Goal: Task Accomplishment & Management: Manage account settings

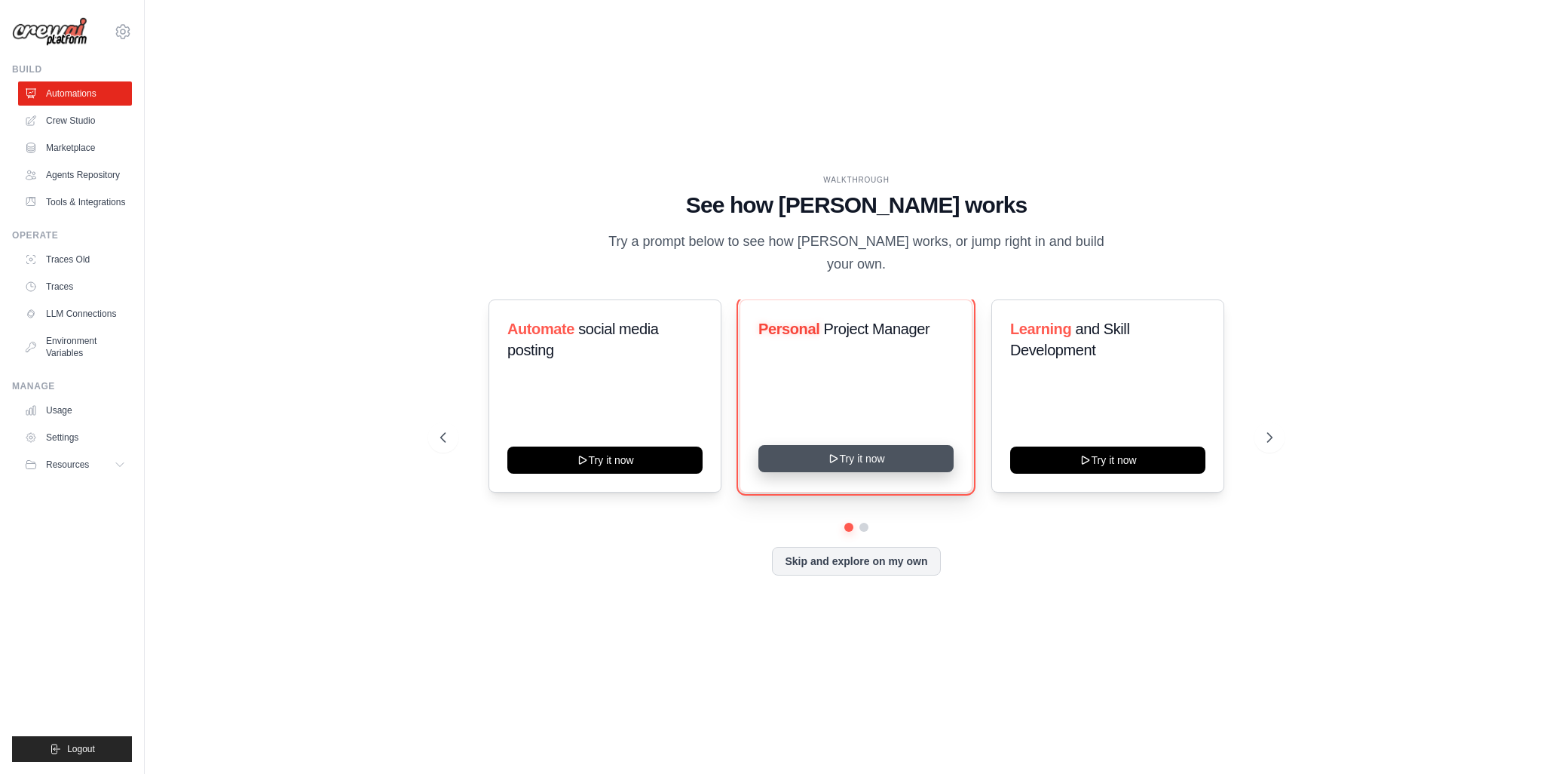
click at [900, 446] on button "Try it now" at bounding box center [856, 459] width 196 height 27
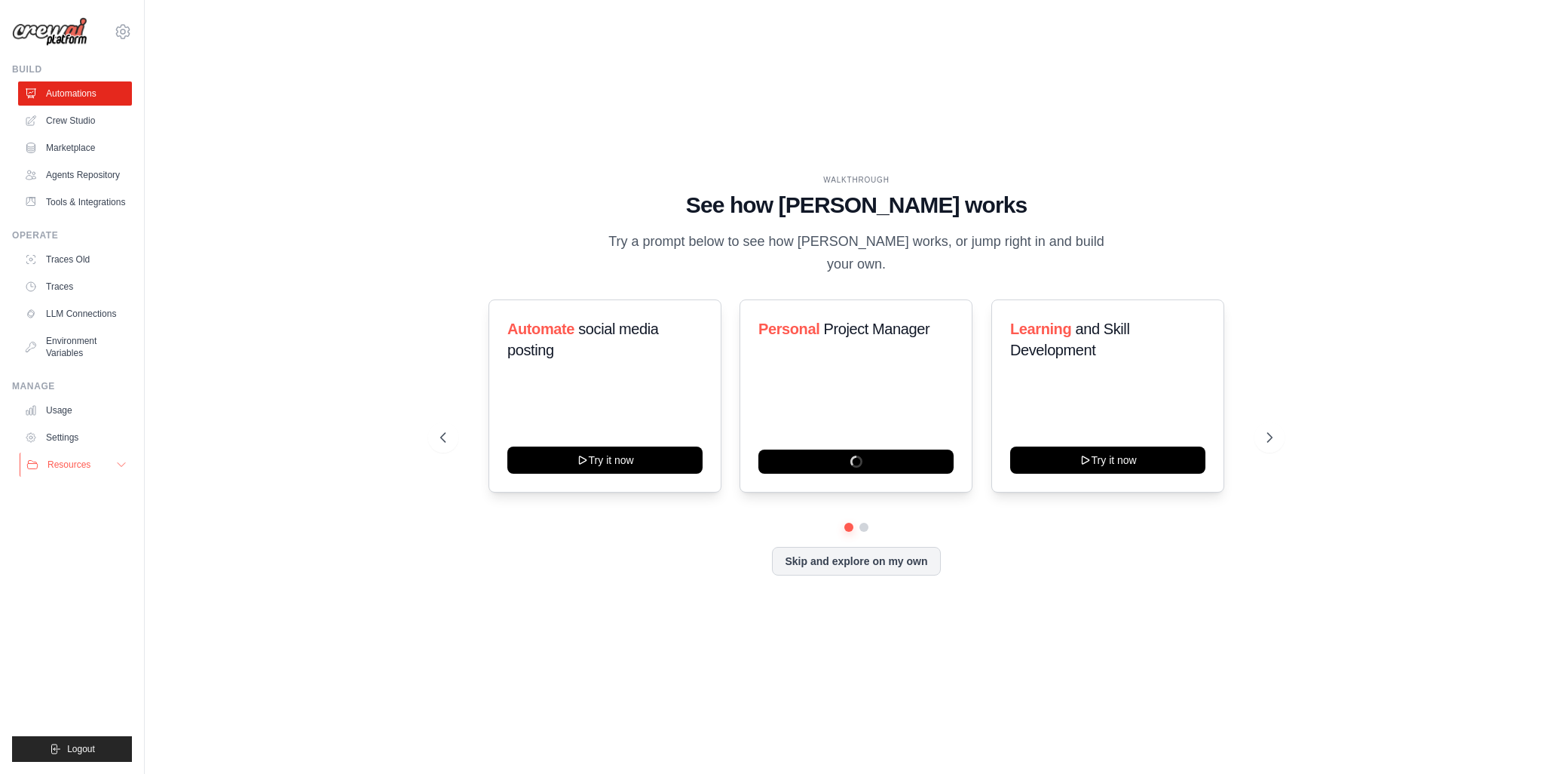
click at [65, 464] on span "Resources" at bounding box center [68, 465] width 43 height 12
click at [72, 118] on link "Crew Studio" at bounding box center [76, 121] width 113 height 24
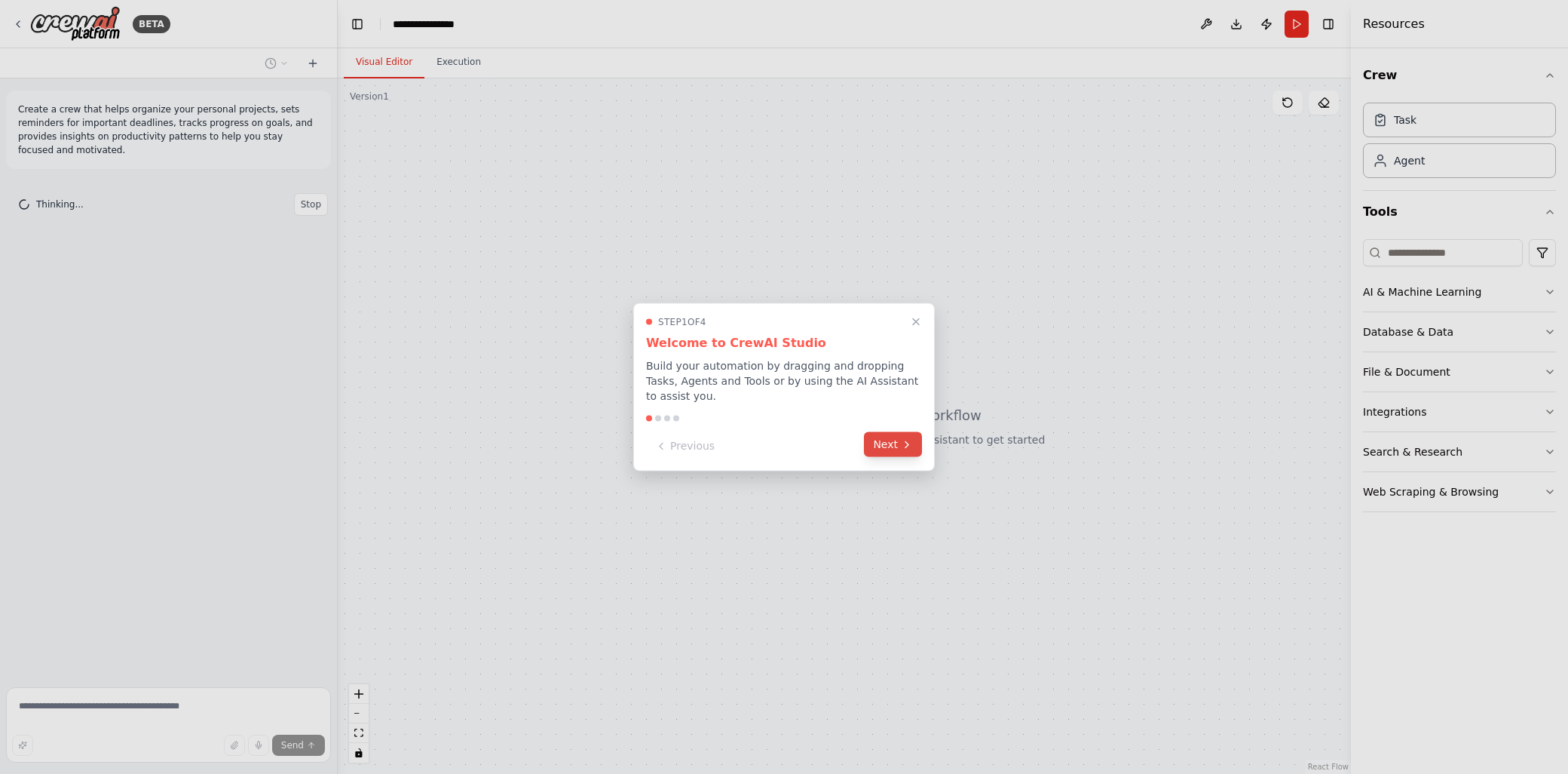
click at [898, 434] on button "Next" at bounding box center [893, 445] width 58 height 24
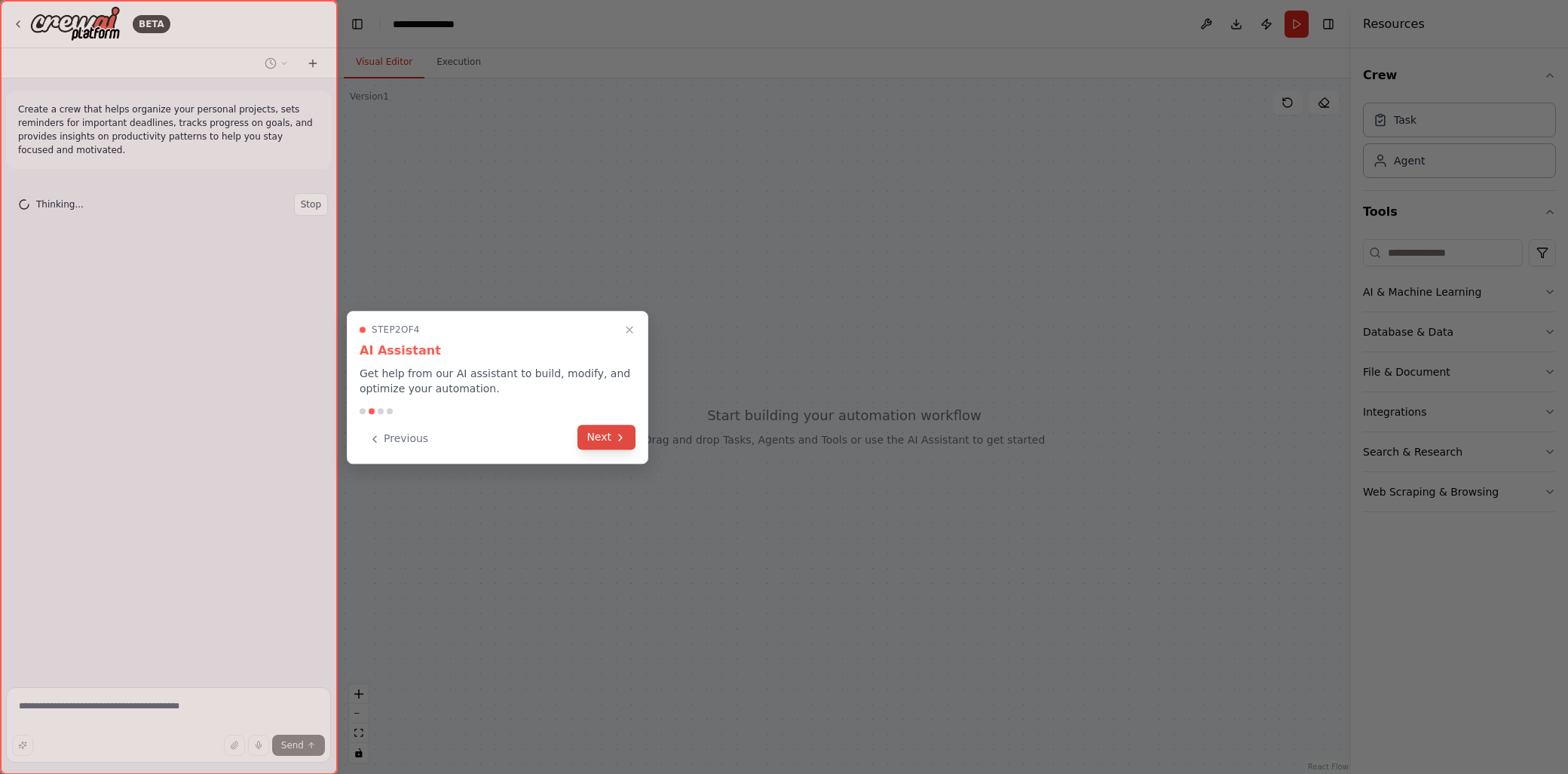
click at [616, 433] on icon at bounding box center [621, 438] width 12 height 12
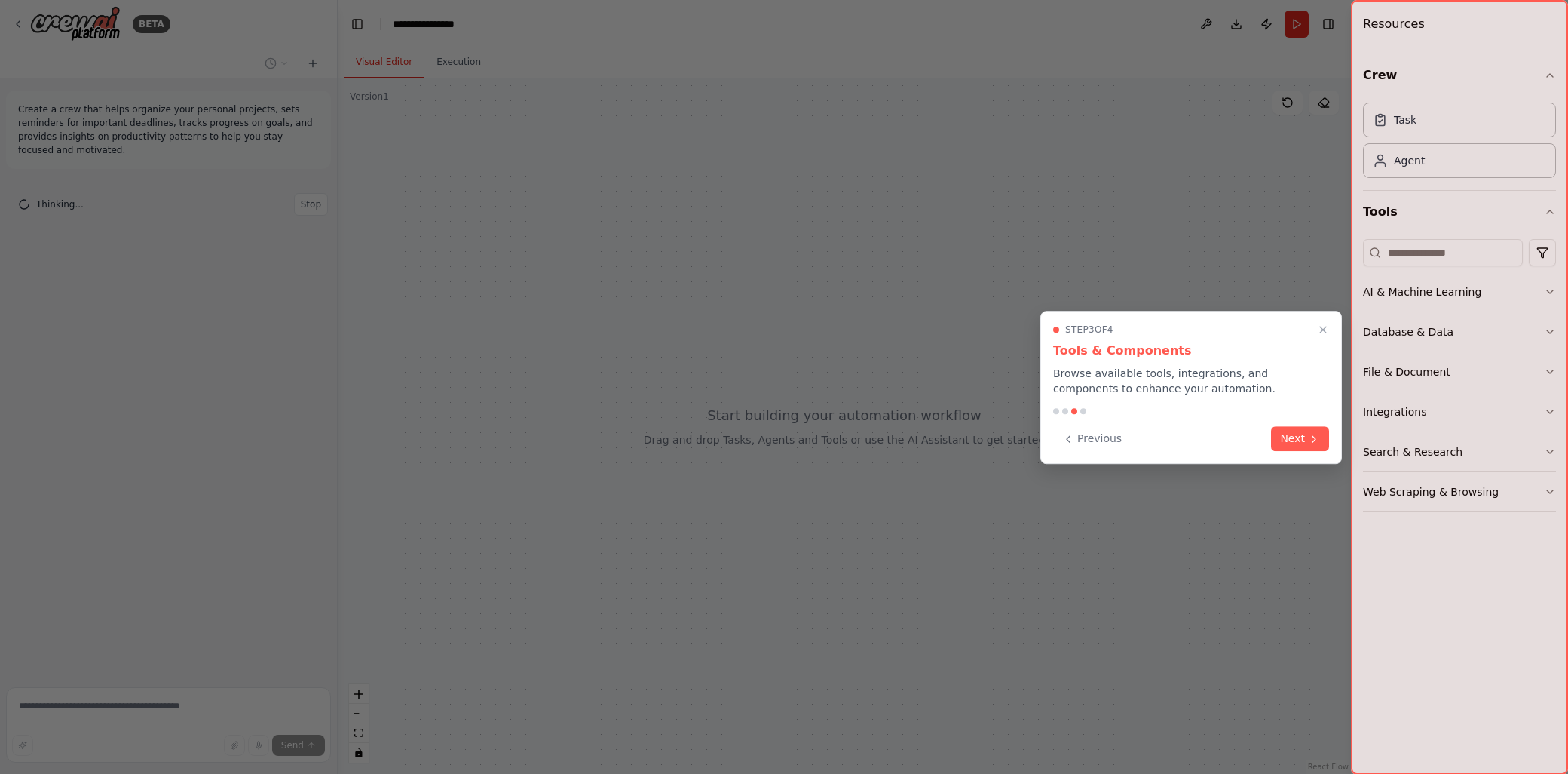
click at [1302, 437] on button "Next" at bounding box center [1300, 439] width 58 height 24
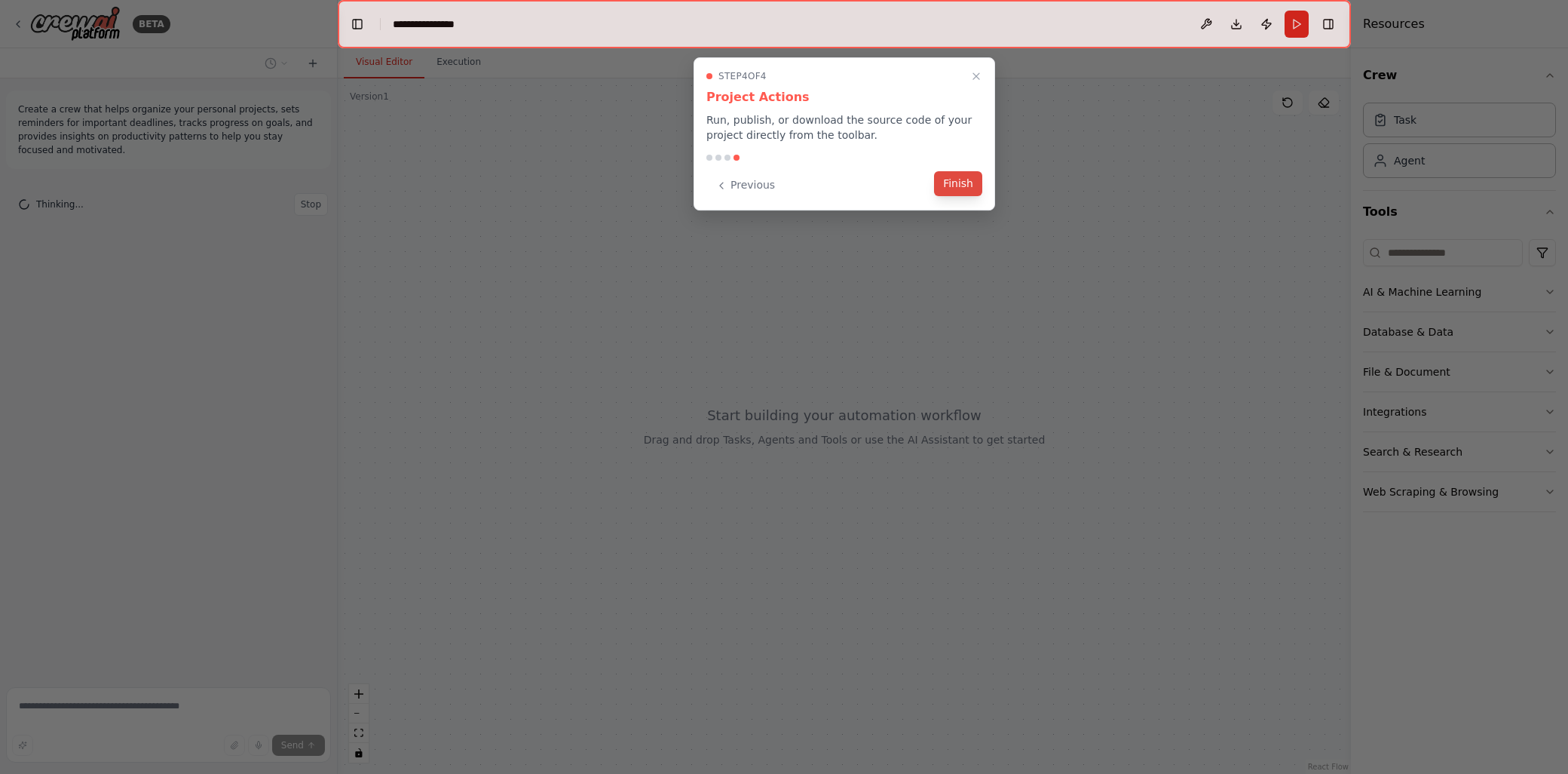
click at [964, 189] on button "Finish" at bounding box center [958, 183] width 48 height 24
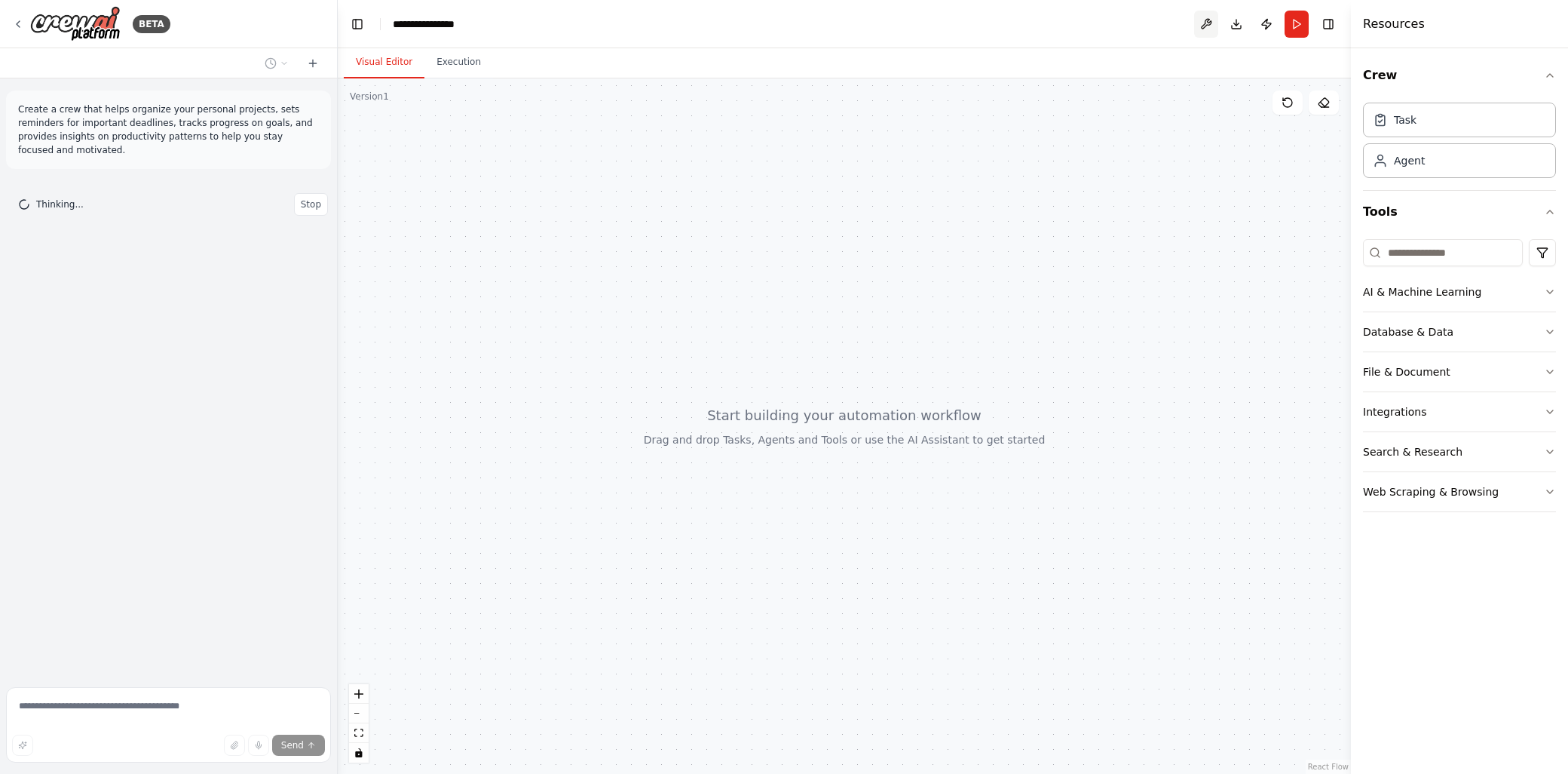
click at [1208, 18] on button at bounding box center [1207, 24] width 24 height 27
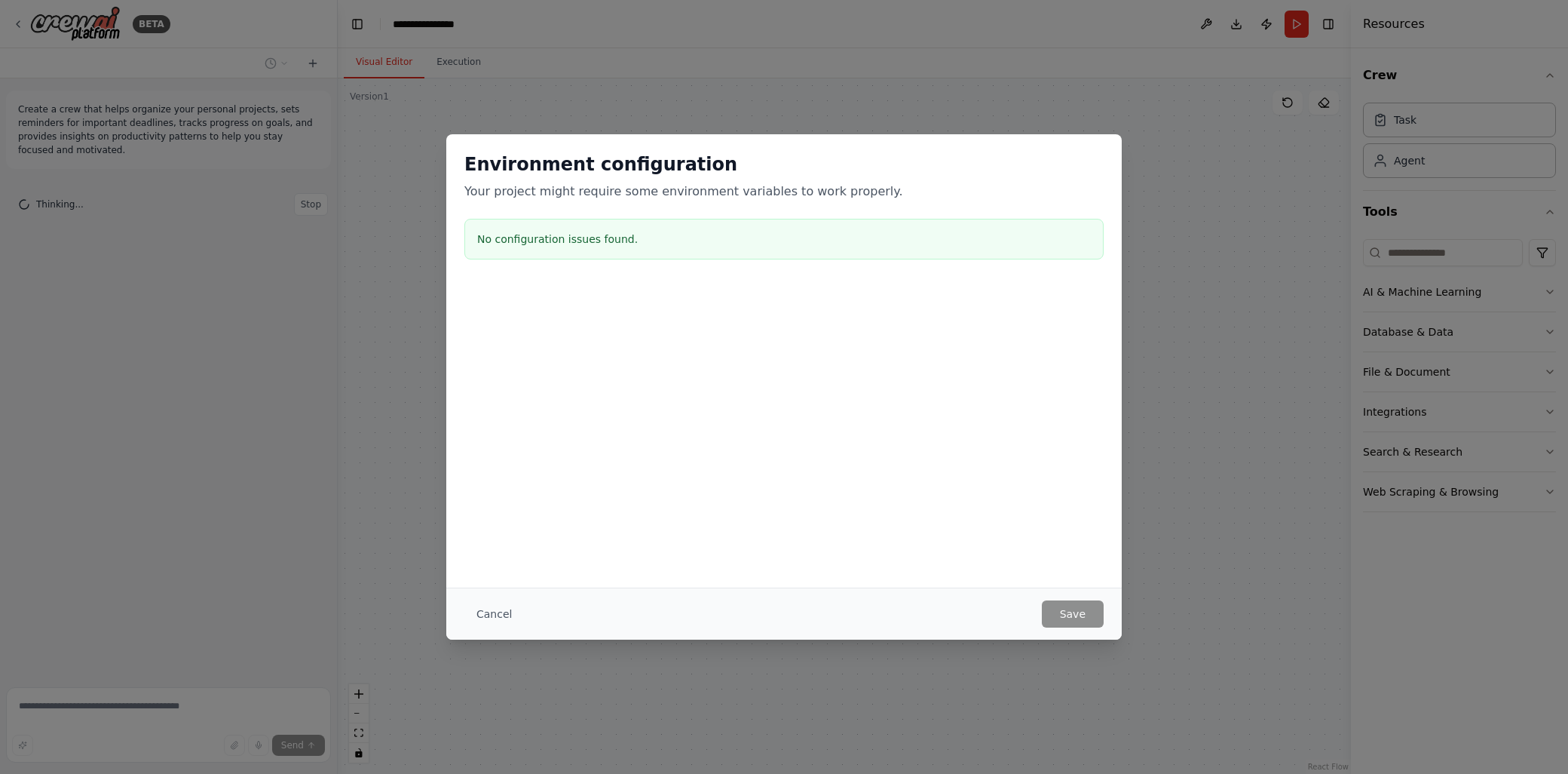
click at [497, 610] on button "Cancel" at bounding box center [494, 613] width 59 height 27
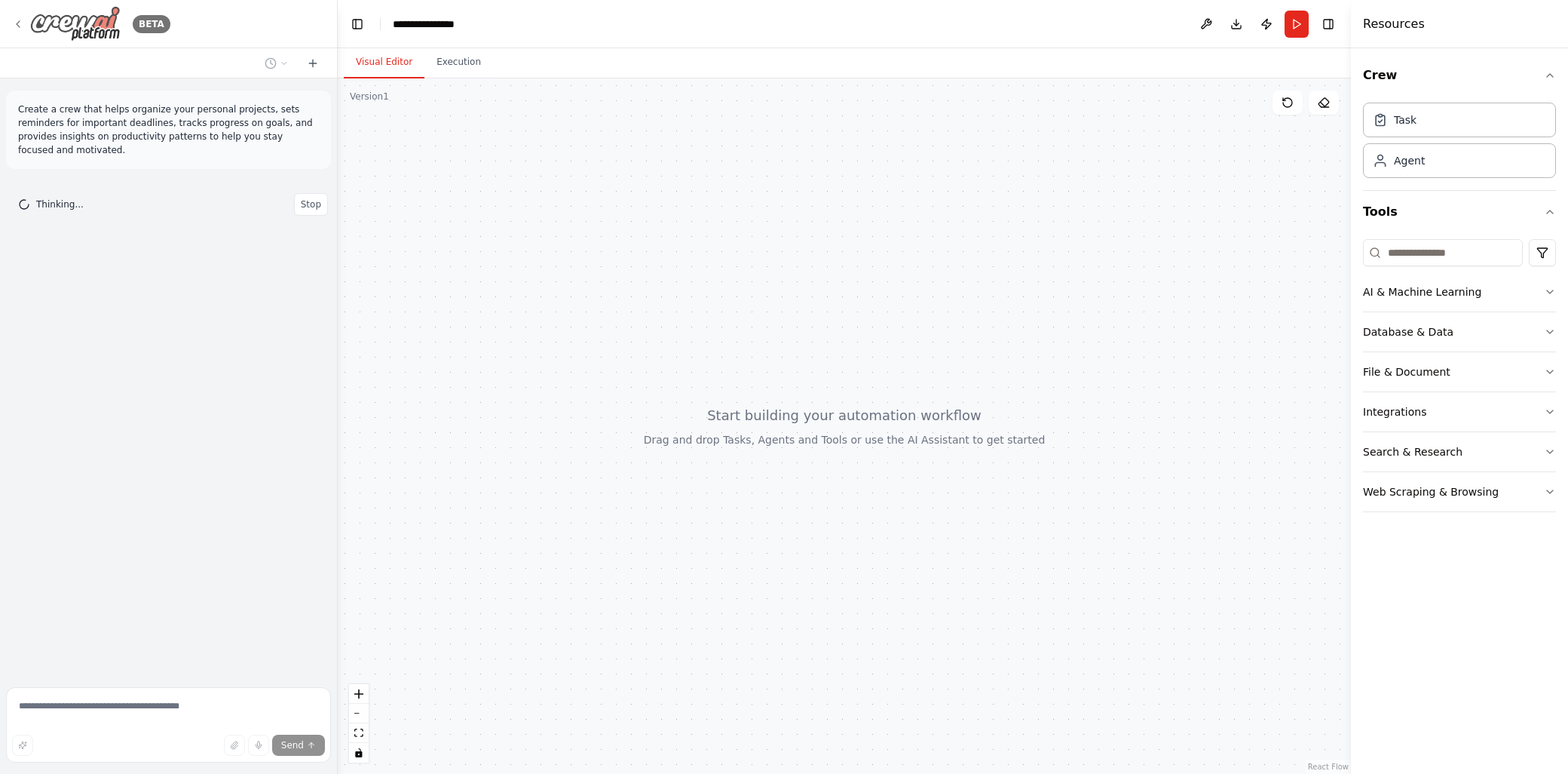
click at [130, 24] on div "BETA" at bounding box center [148, 24] width 44 height 18
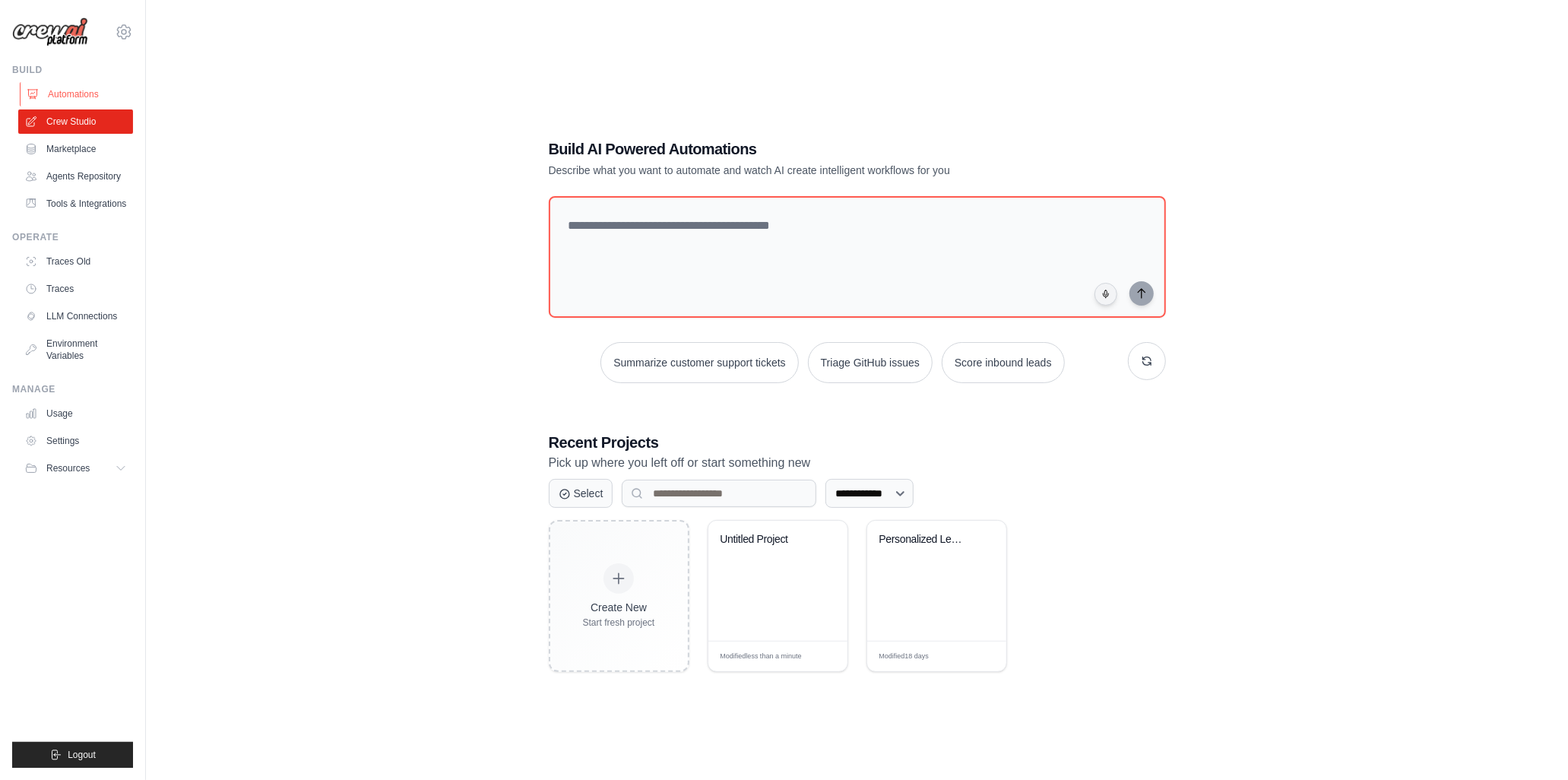
click at [77, 92] on link "Automations" at bounding box center [77, 94] width 114 height 25
click at [86, 98] on link "Automations" at bounding box center [77, 94] width 114 height 25
click at [80, 120] on link "Crew Studio" at bounding box center [77, 121] width 114 height 25
click at [77, 148] on link "Marketplace" at bounding box center [77, 149] width 114 height 25
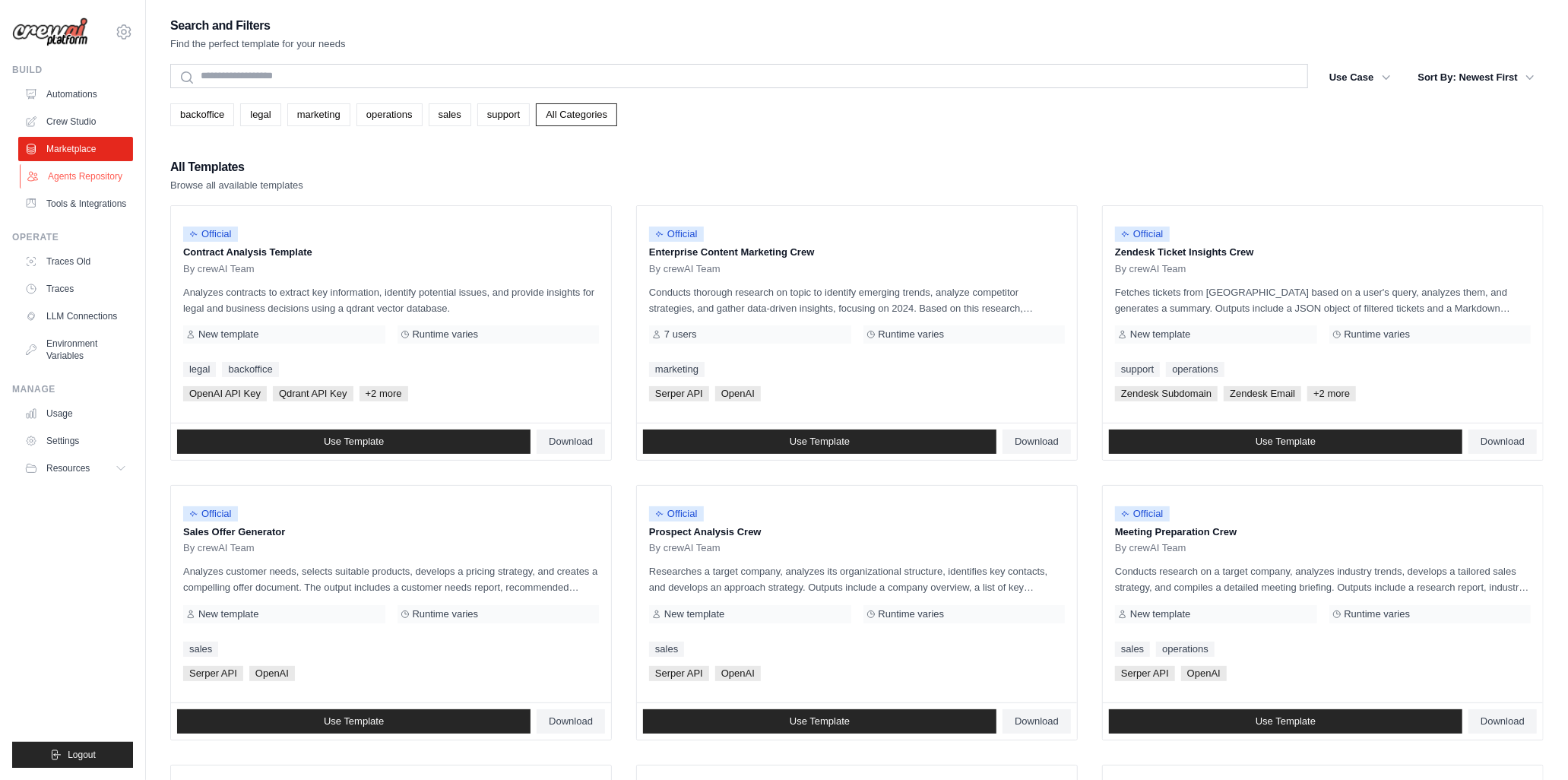
click at [84, 173] on link "Agents Repository" at bounding box center [77, 177] width 114 height 25
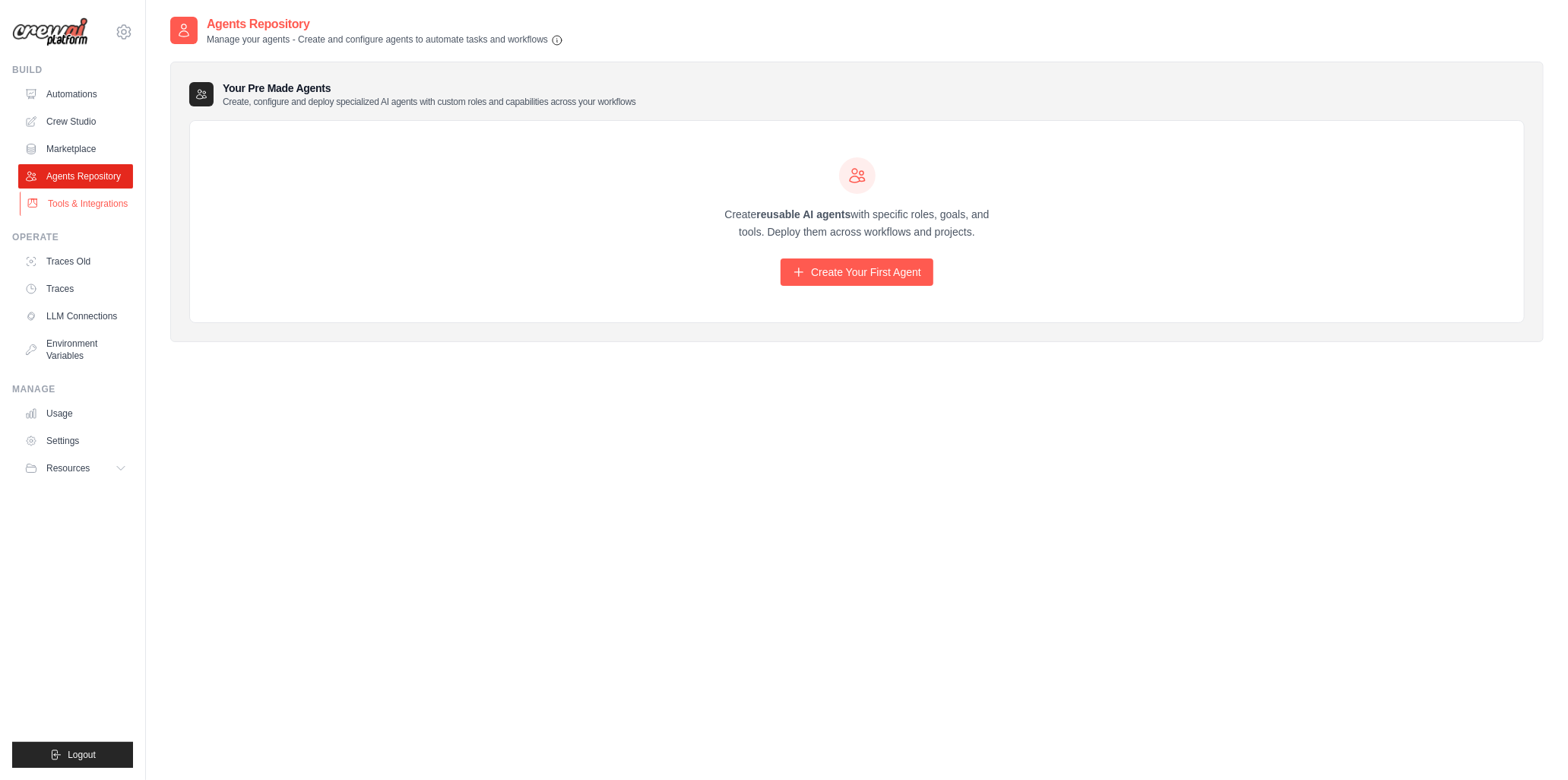
click at [99, 205] on link "Tools & Integrations" at bounding box center [77, 204] width 114 height 25
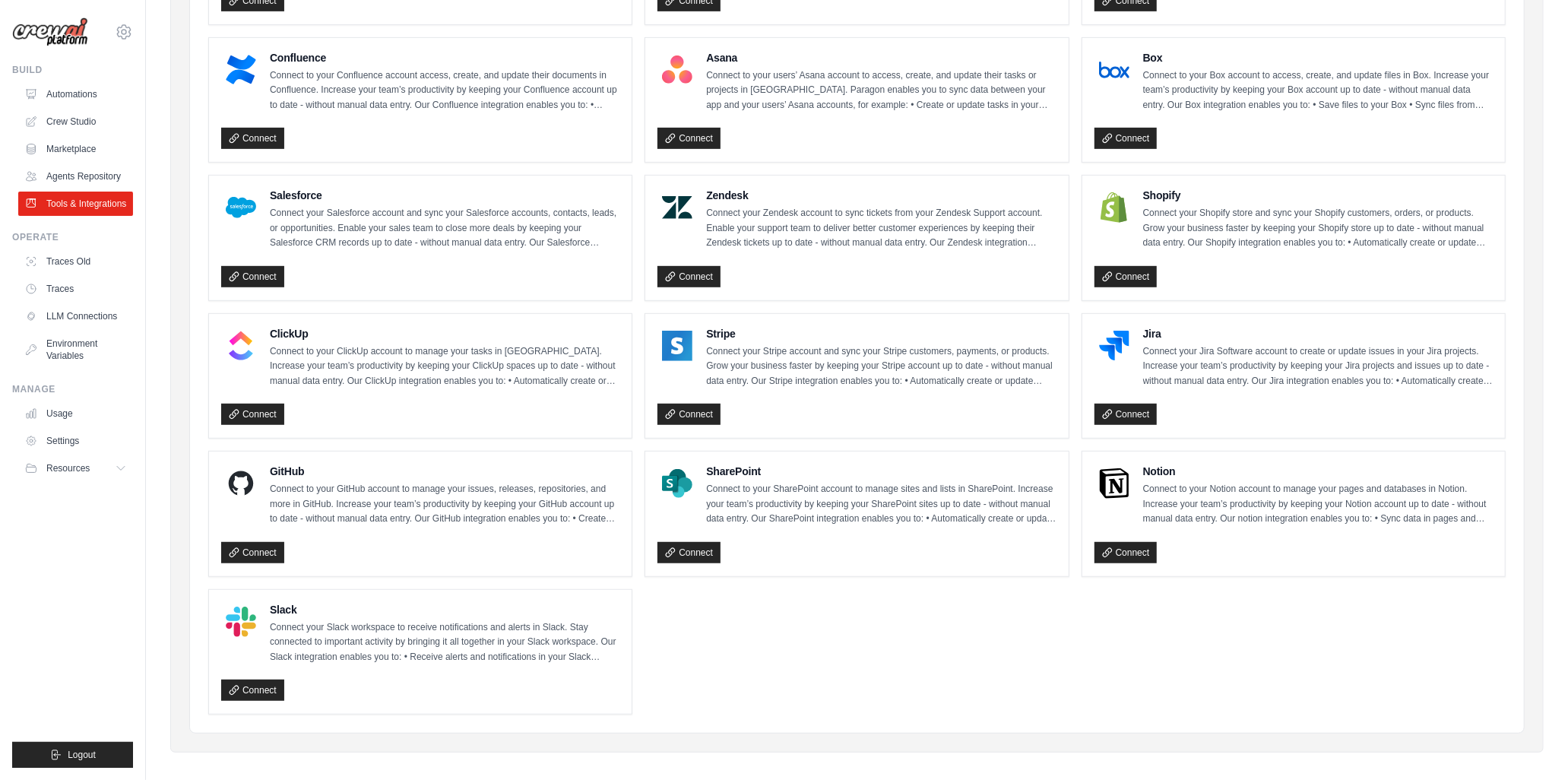
scroll to position [577, 0]
click at [255, 546] on link "Connect" at bounding box center [253, 553] width 63 height 21
click at [1115, 543] on link "Connect" at bounding box center [1126, 553] width 63 height 21
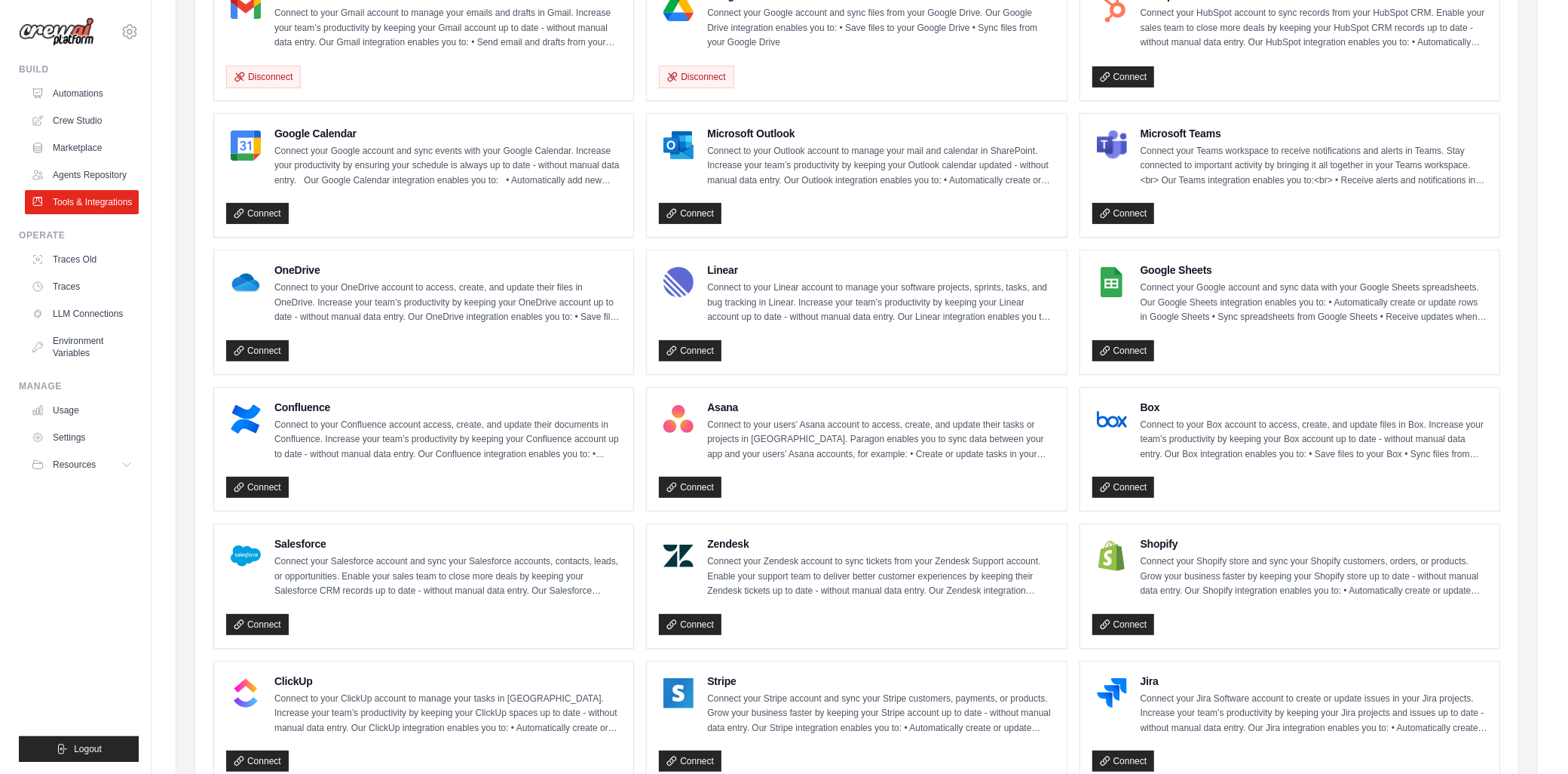
scroll to position [153, 0]
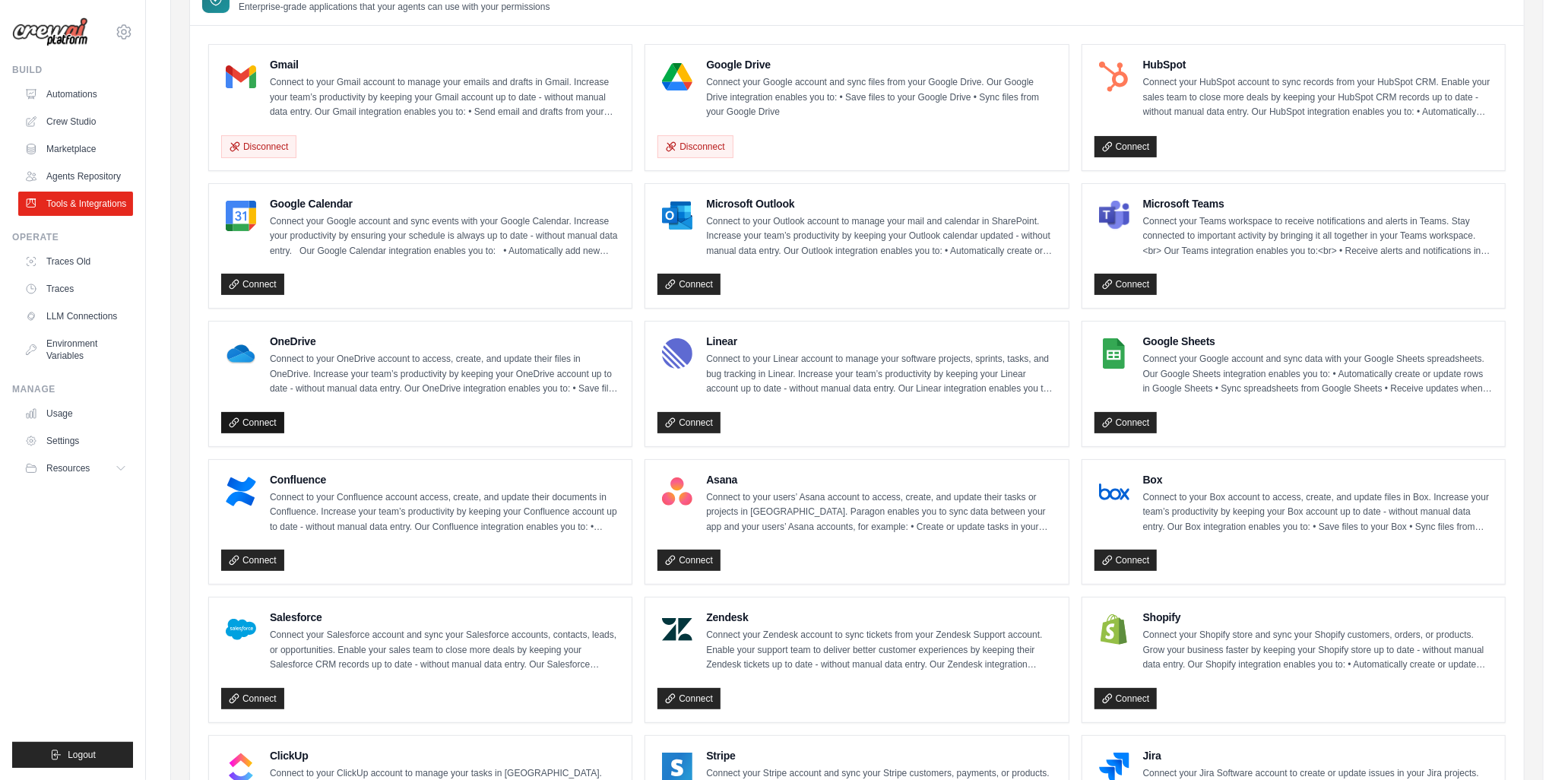
click at [253, 414] on link "Connect" at bounding box center [253, 423] width 63 height 21
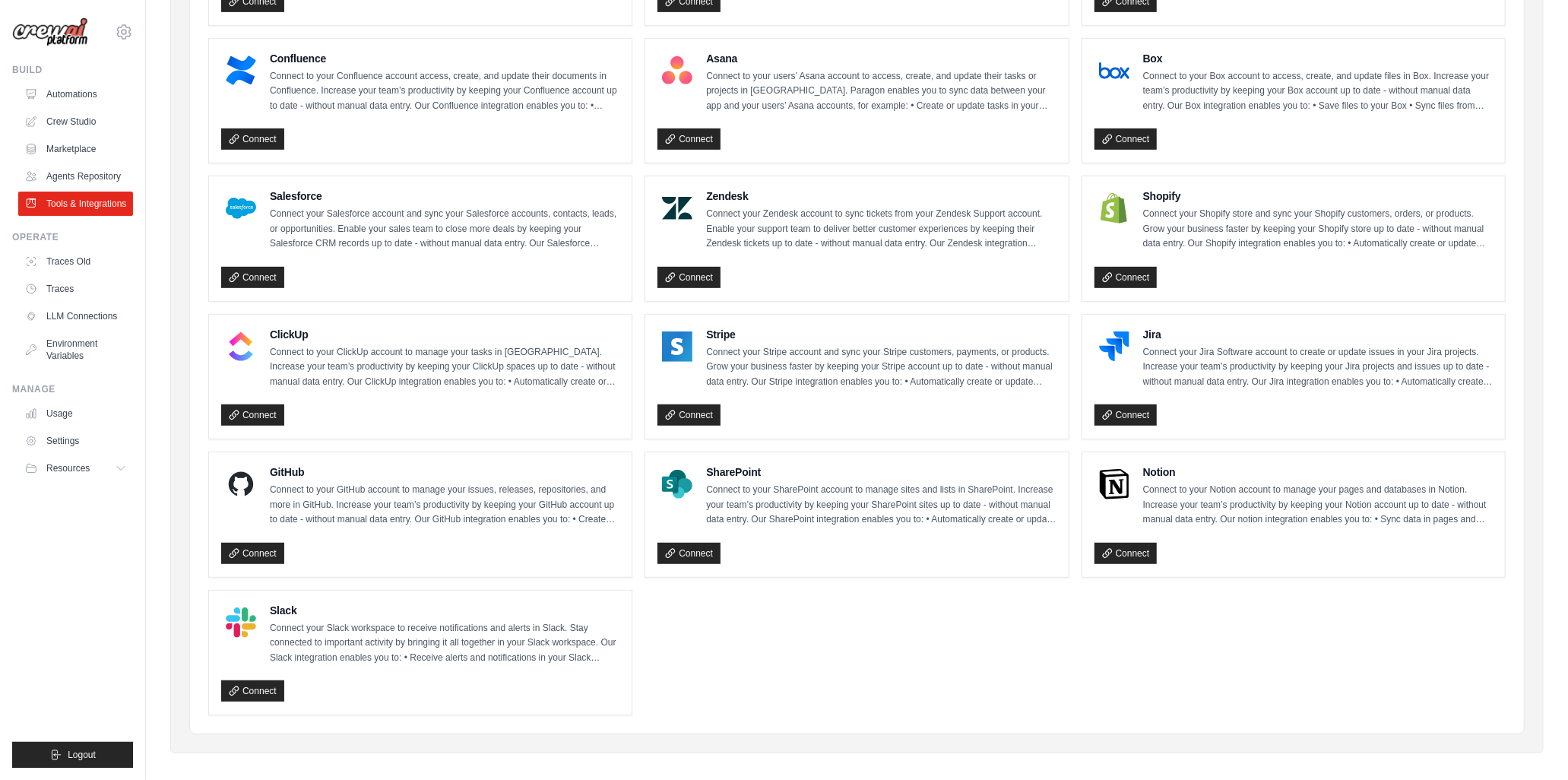
scroll to position [577, 0]
click at [237, 549] on link "Connect" at bounding box center [253, 553] width 63 height 21
click at [81, 175] on link "Agents Repository" at bounding box center [77, 177] width 114 height 25
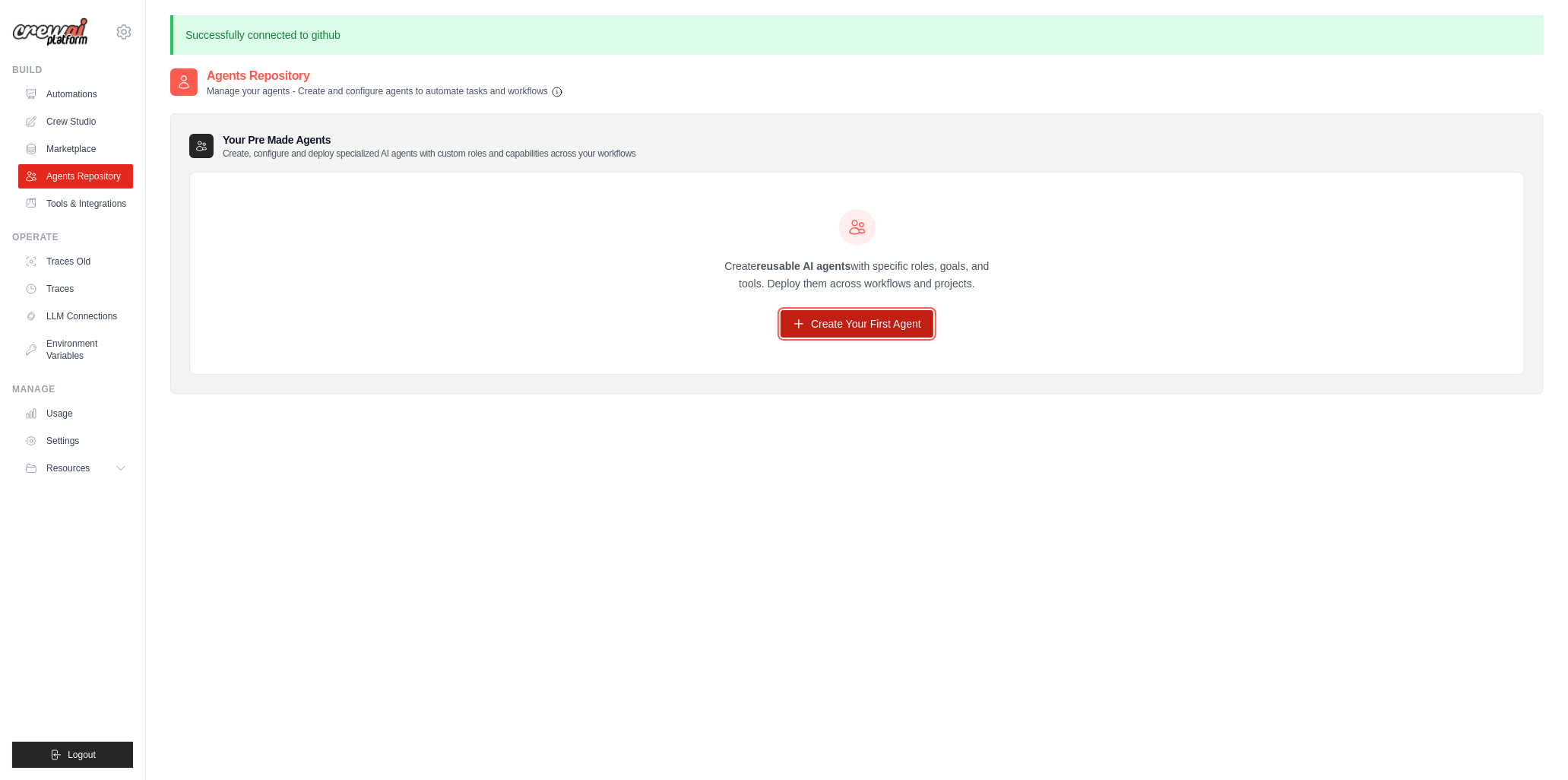
click at [846, 326] on link "Create Your First Agent" at bounding box center [857, 323] width 153 height 27
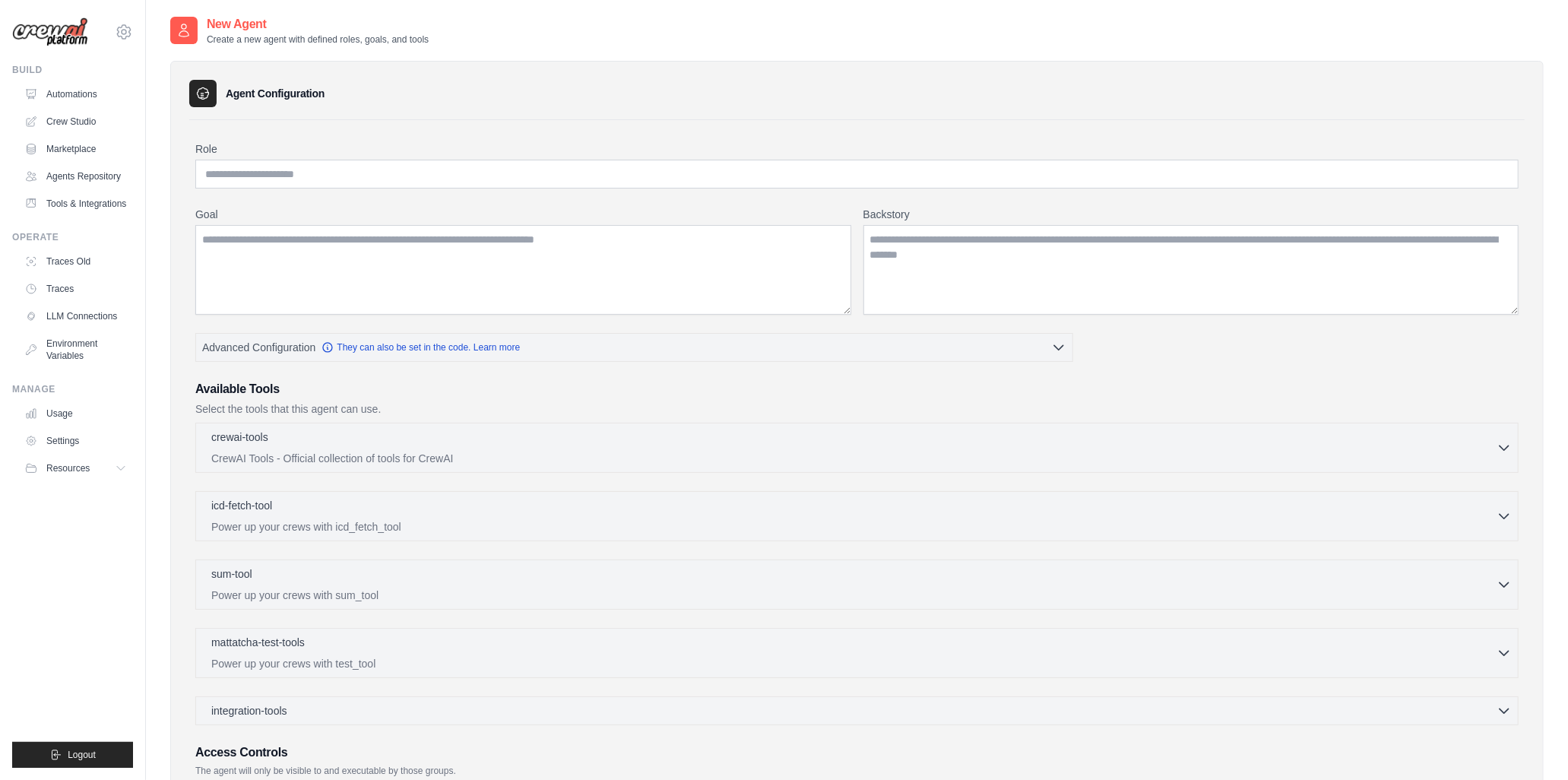
click at [815, 316] on div "Role Goal [GEOGRAPHIC_DATA] Advanced Configuration They can also be set in the …" at bounding box center [857, 483] width 1323 height 684
click at [84, 313] on link "LLM Connections" at bounding box center [77, 316] width 114 height 25
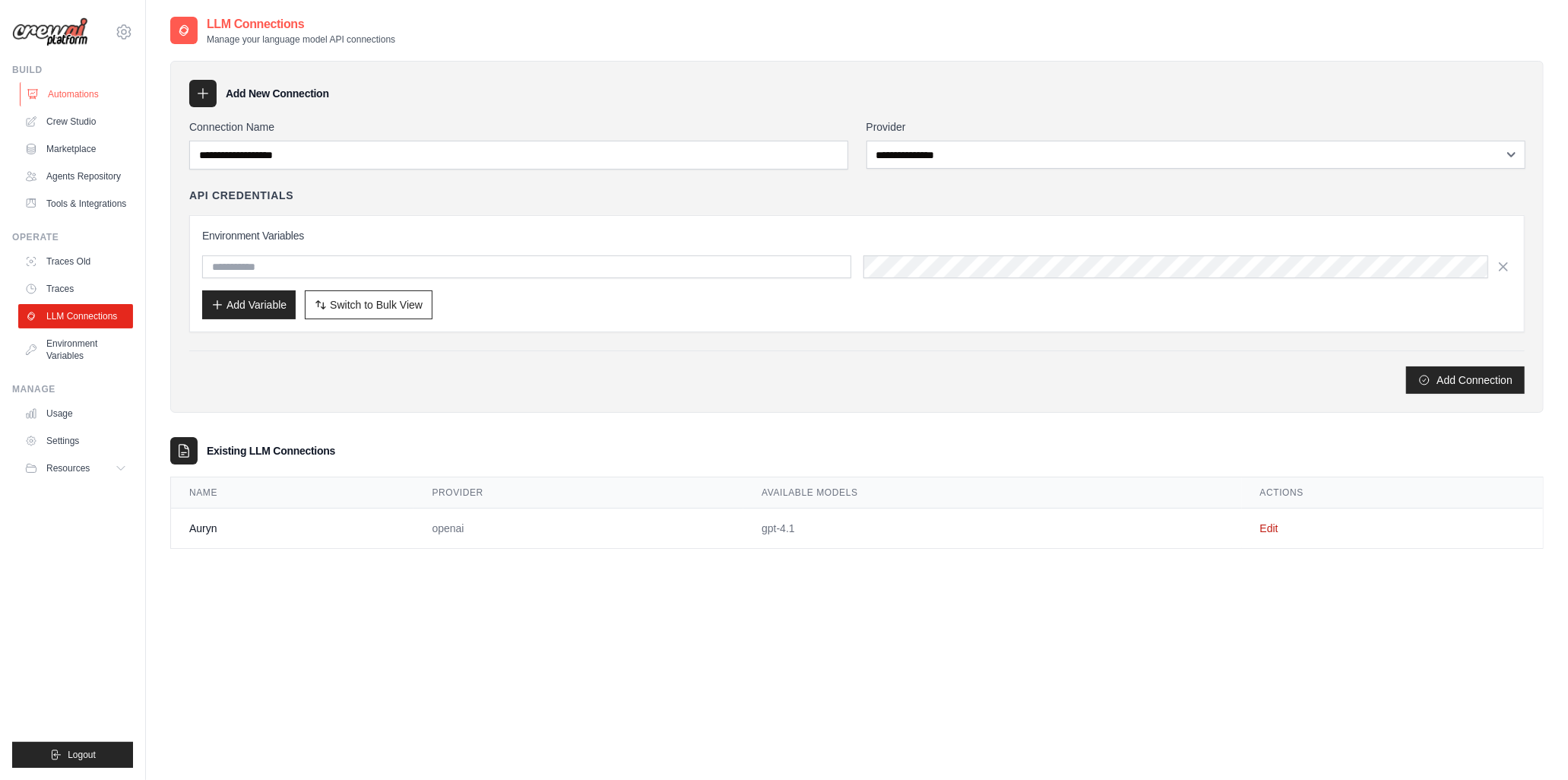
click at [77, 95] on link "Automations" at bounding box center [77, 94] width 114 height 25
click at [80, 118] on link "Crew Studio" at bounding box center [77, 121] width 114 height 25
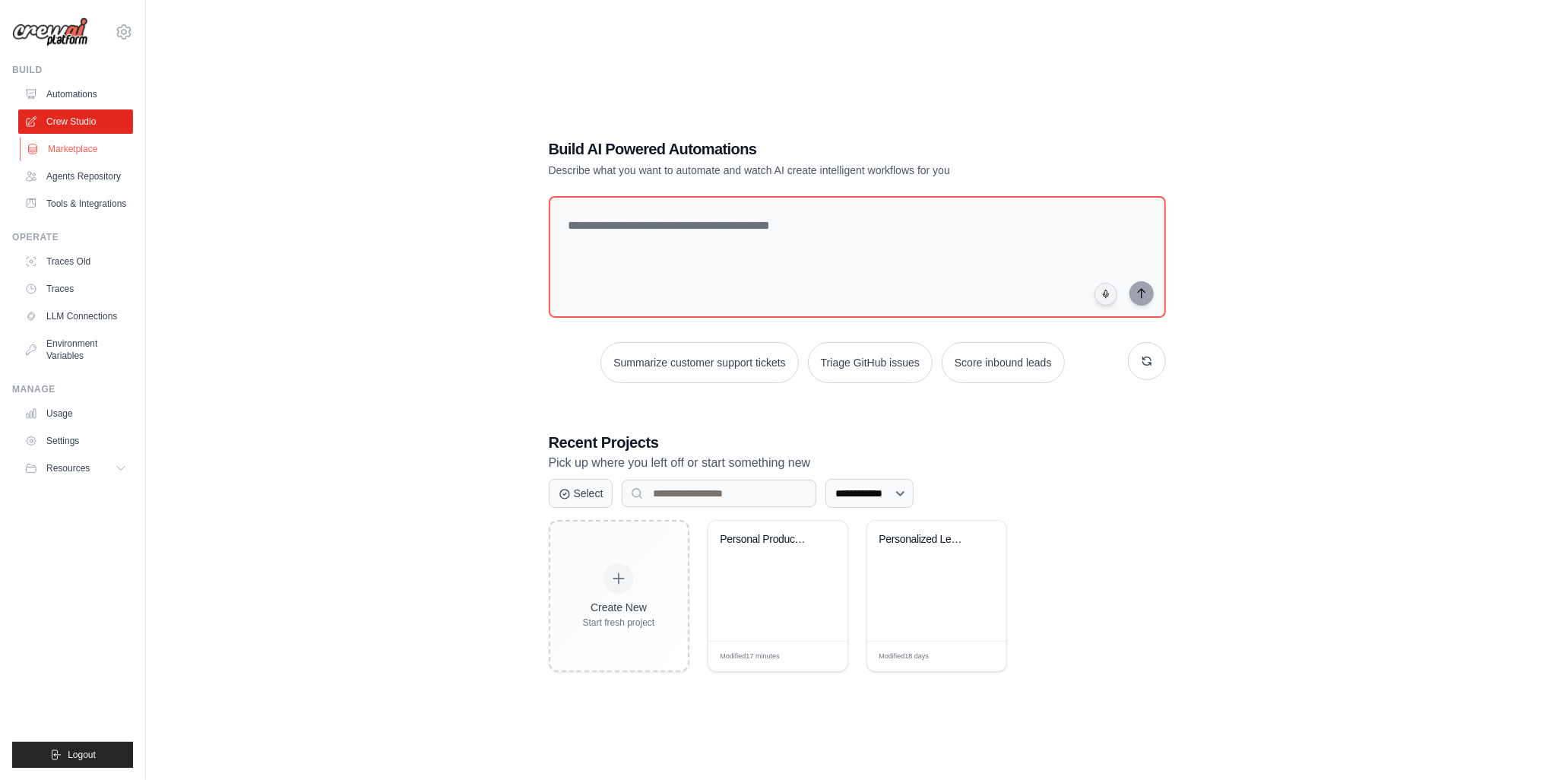
click at [76, 153] on link "Marketplace" at bounding box center [77, 149] width 114 height 25
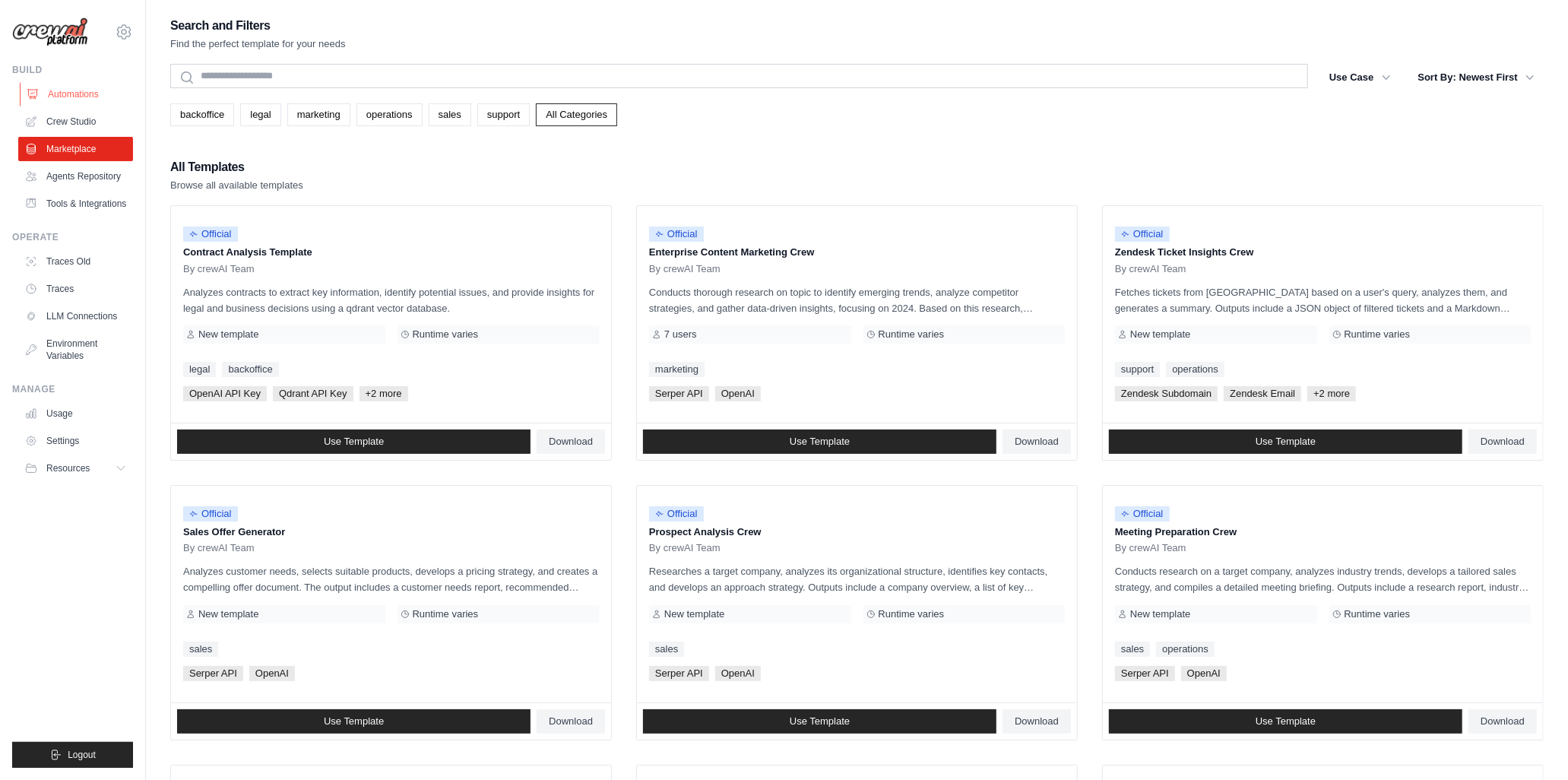
click at [70, 92] on link "Automations" at bounding box center [77, 94] width 114 height 25
click at [58, 37] on img at bounding box center [50, 33] width 76 height 30
click at [127, 33] on icon at bounding box center [123, 32] width 18 height 18
click at [190, 92] on span "Settings" at bounding box center [188, 93] width 120 height 15
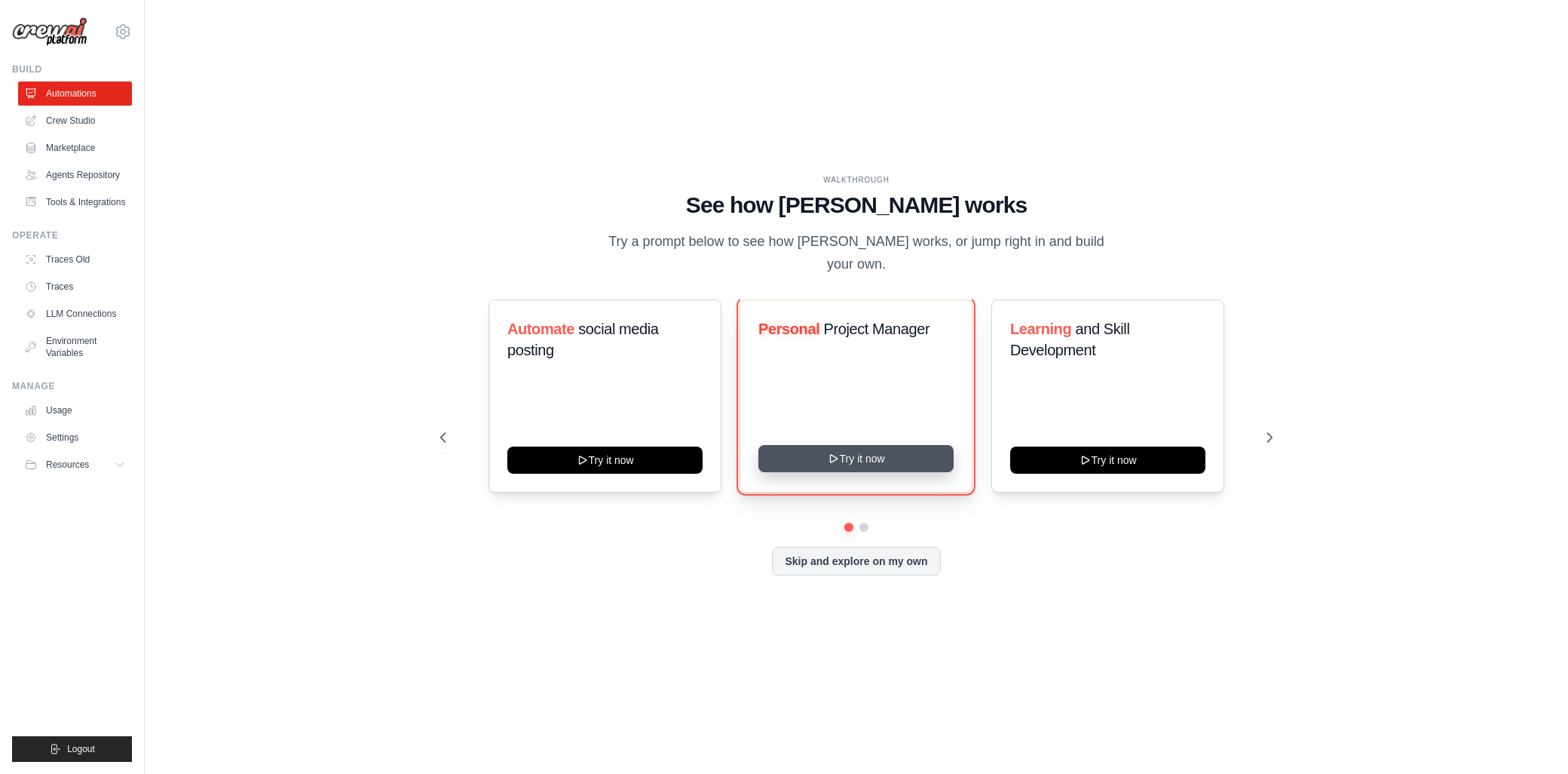
click at [904, 453] on button "Try it now" at bounding box center [856, 459] width 196 height 27
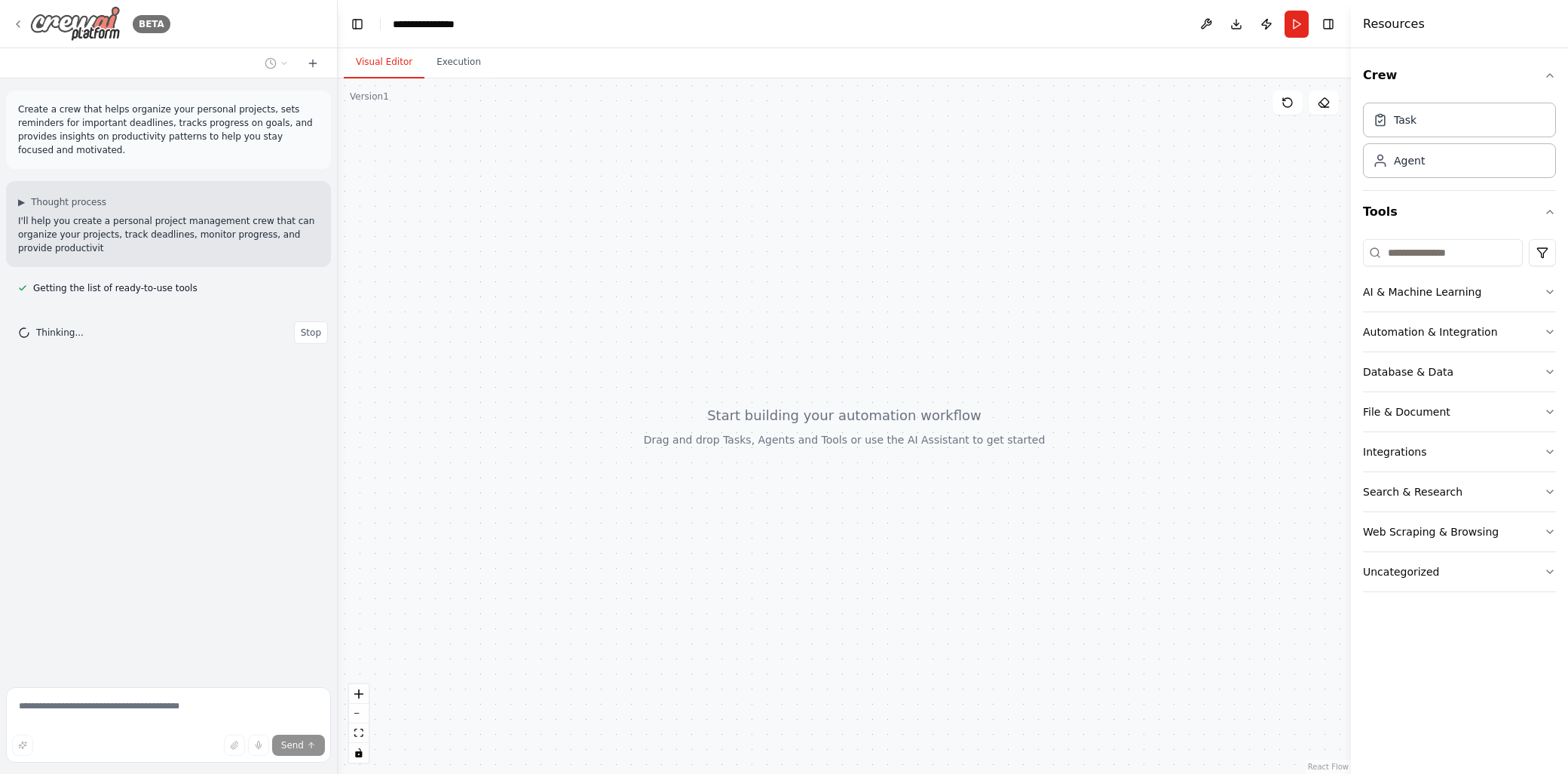
click at [86, 19] on img at bounding box center [76, 24] width 91 height 36
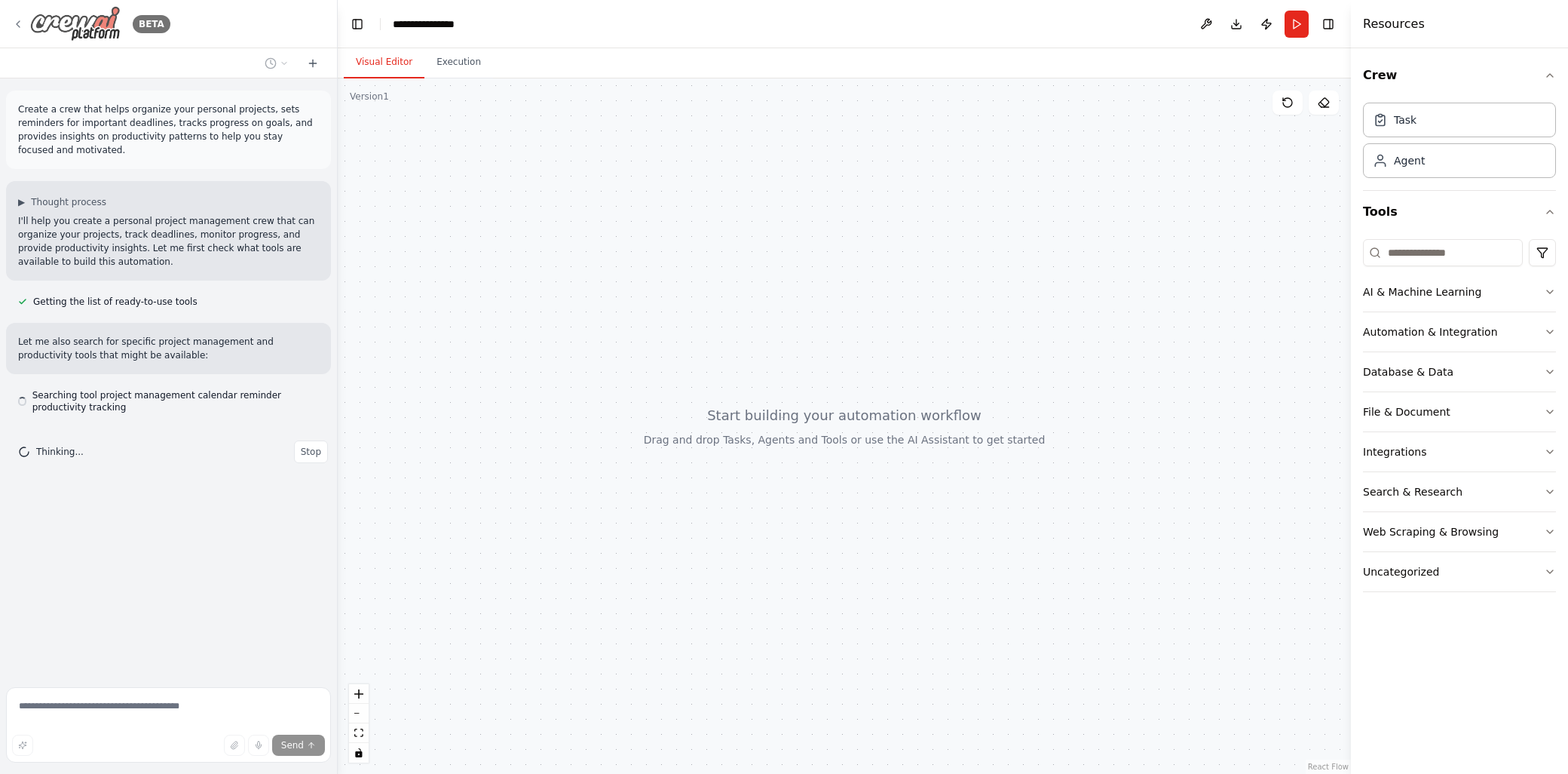
click at [11, 18] on div "BETA" at bounding box center [168, 24] width 337 height 48
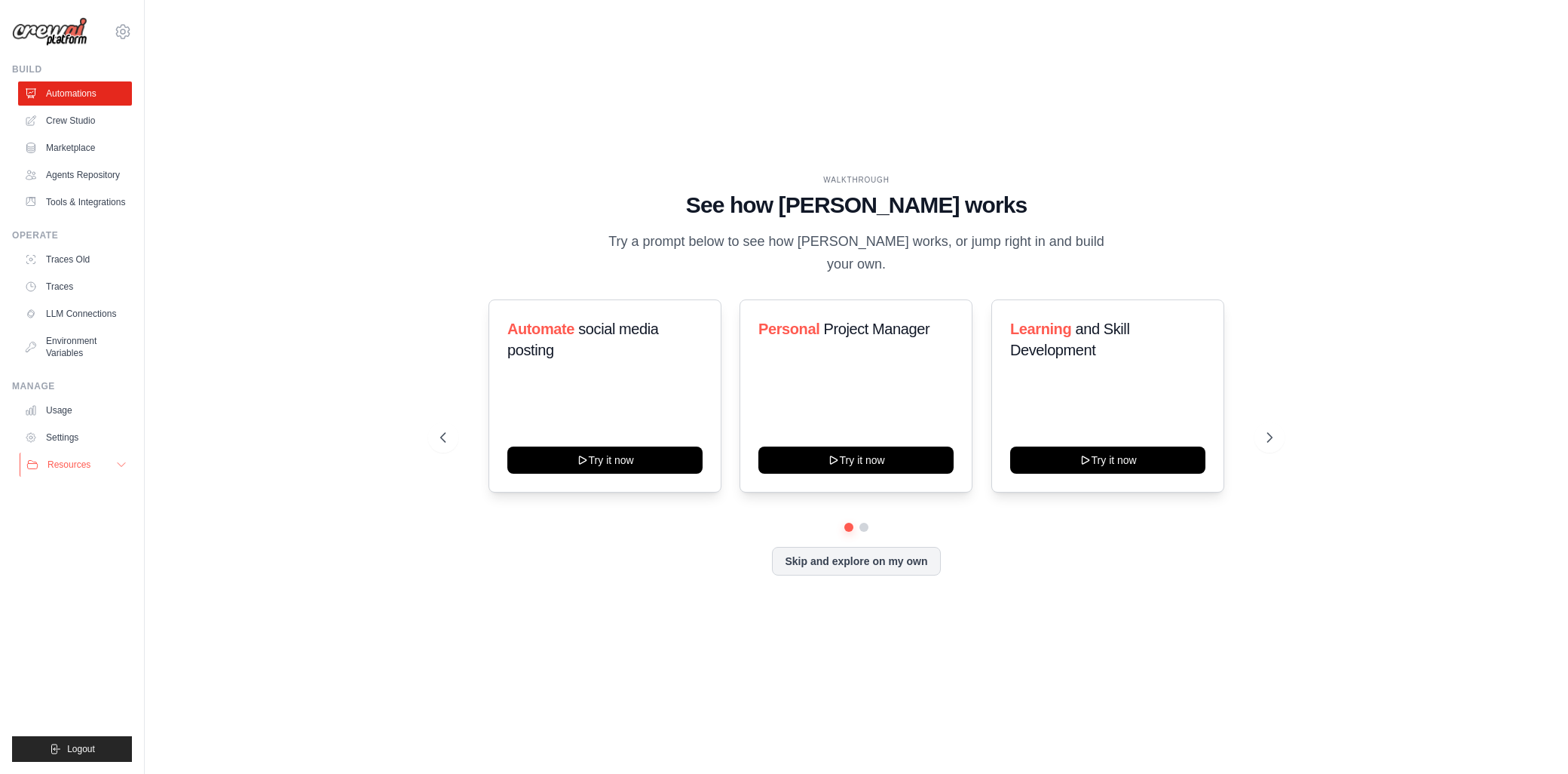
click at [86, 465] on span "Resources" at bounding box center [68, 465] width 43 height 12
click at [87, 438] on link "Settings" at bounding box center [76, 438] width 113 height 24
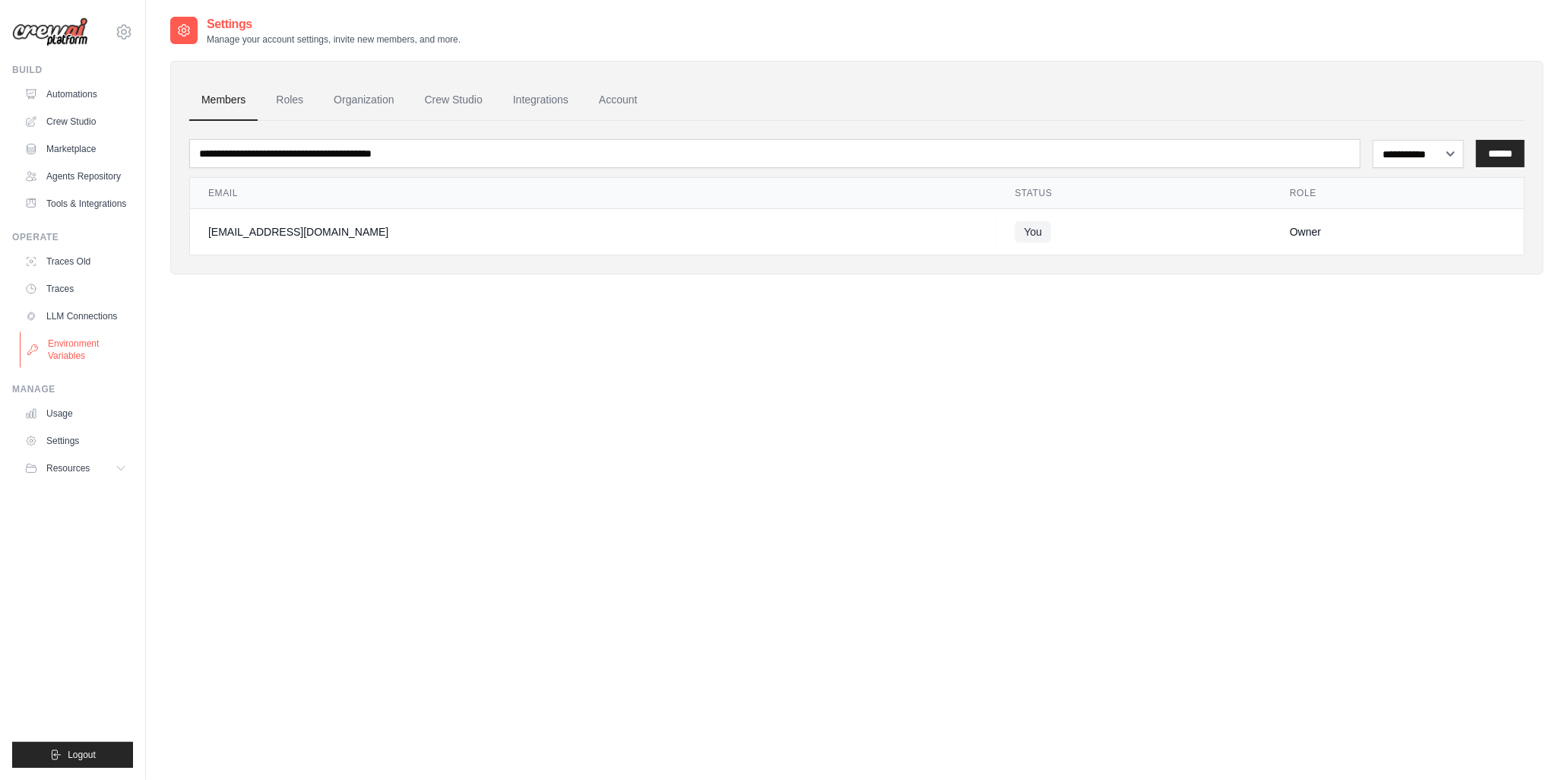
click at [84, 351] on link "Environment Variables" at bounding box center [77, 350] width 114 height 36
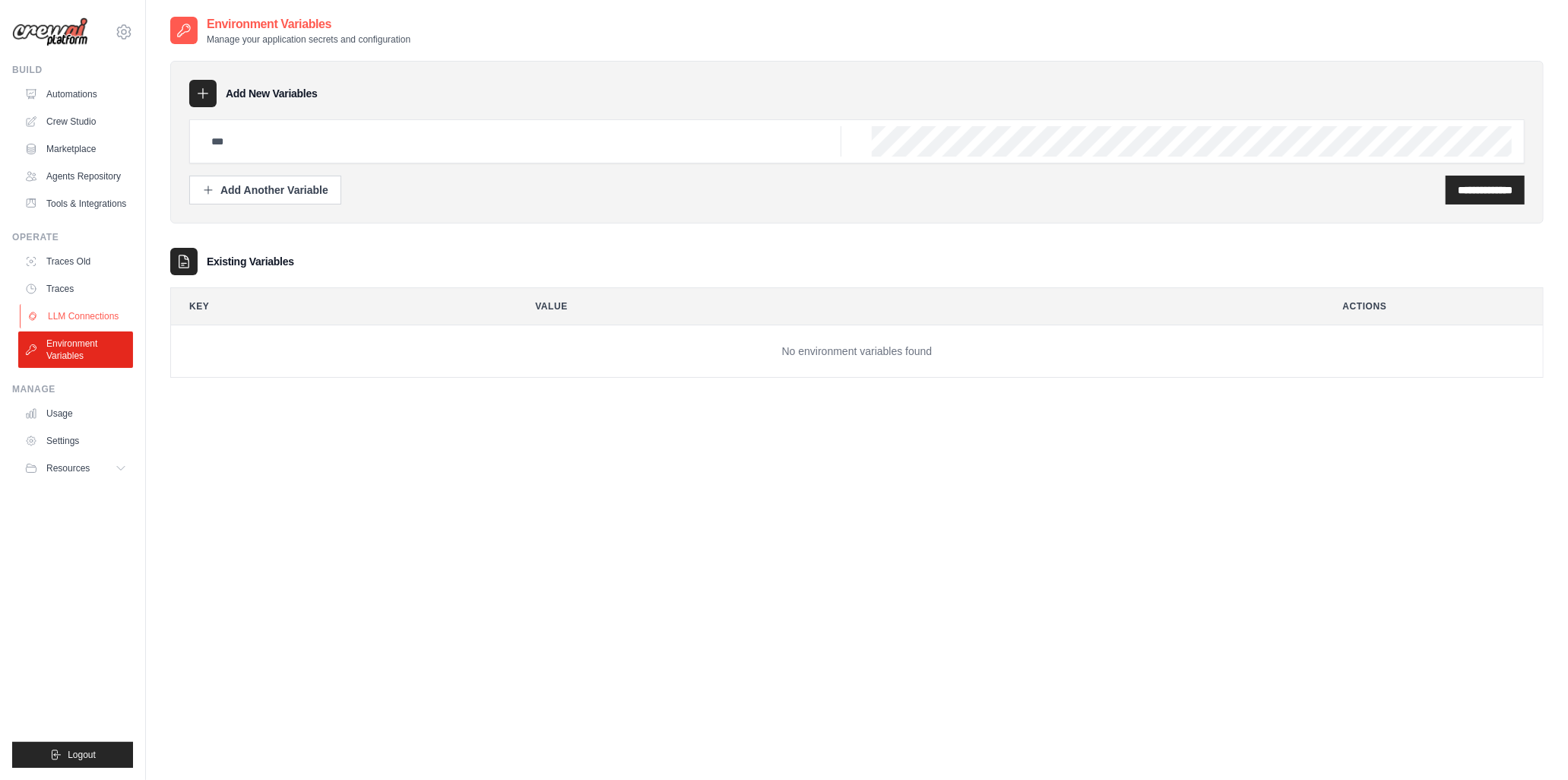
click at [89, 315] on link "LLM Connections" at bounding box center [77, 316] width 114 height 25
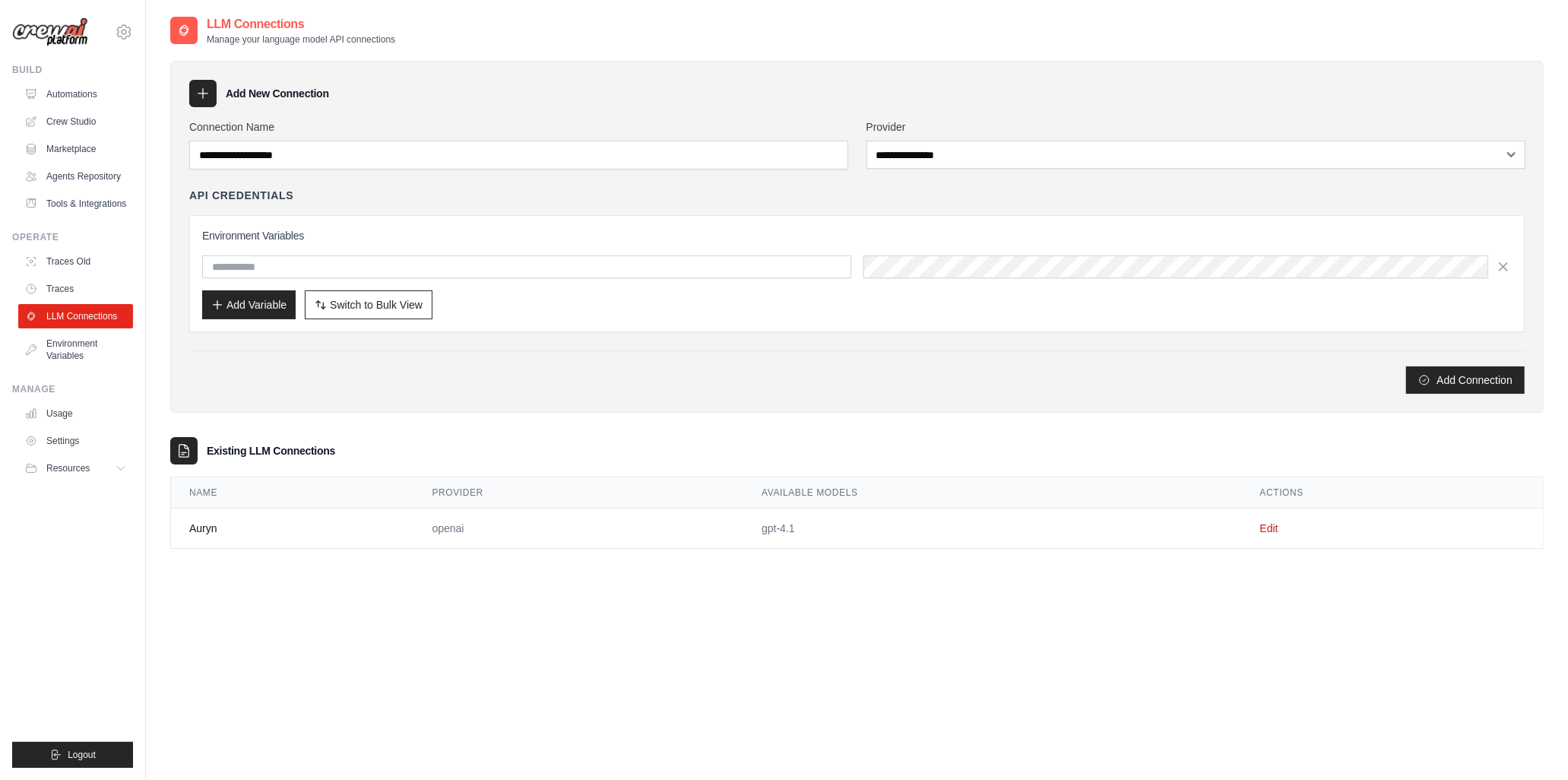
click at [79, 285] on link "Traces" at bounding box center [76, 289] width 114 height 25
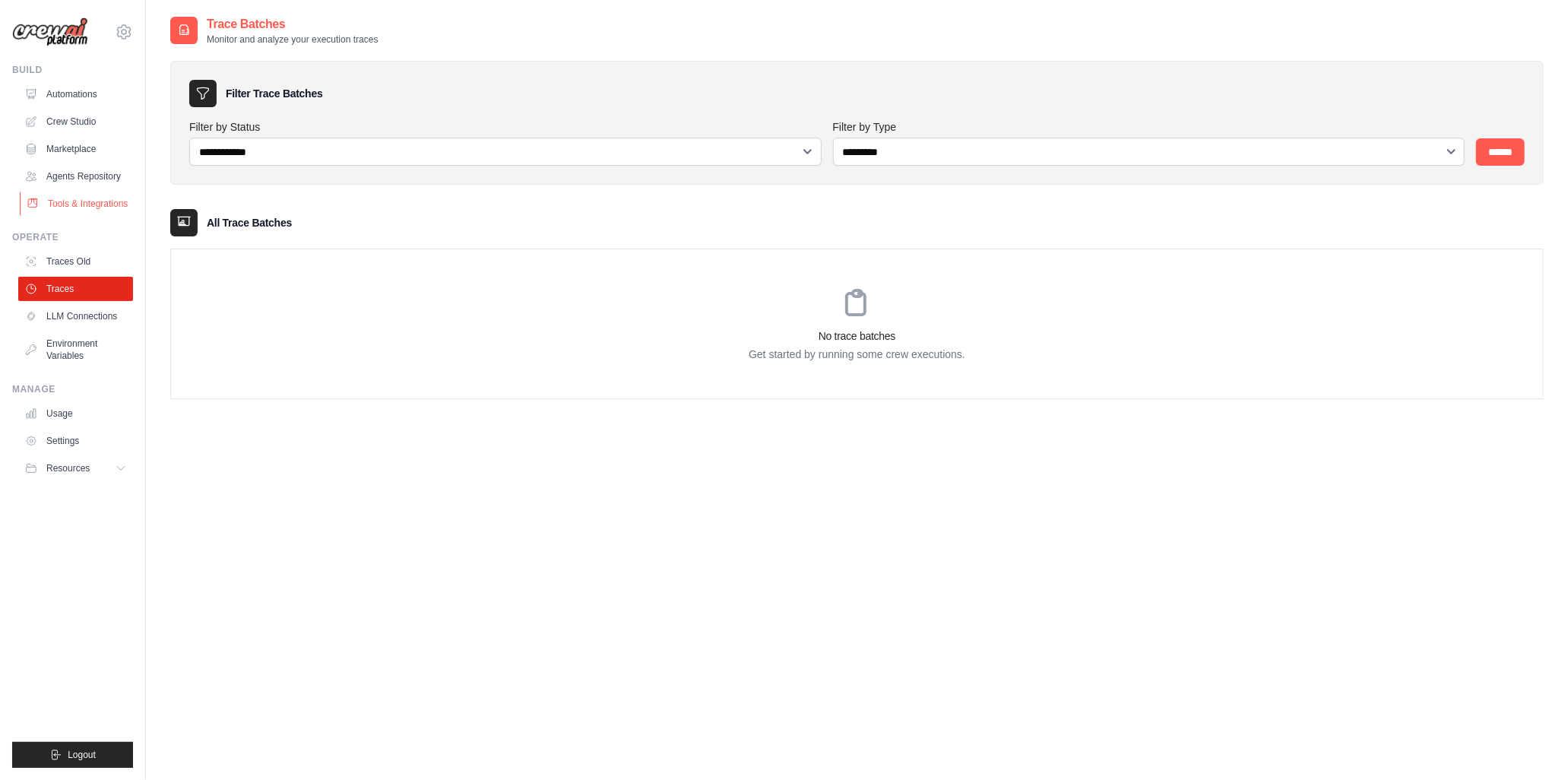
click at [70, 202] on link "Tools & Integrations" at bounding box center [77, 204] width 114 height 25
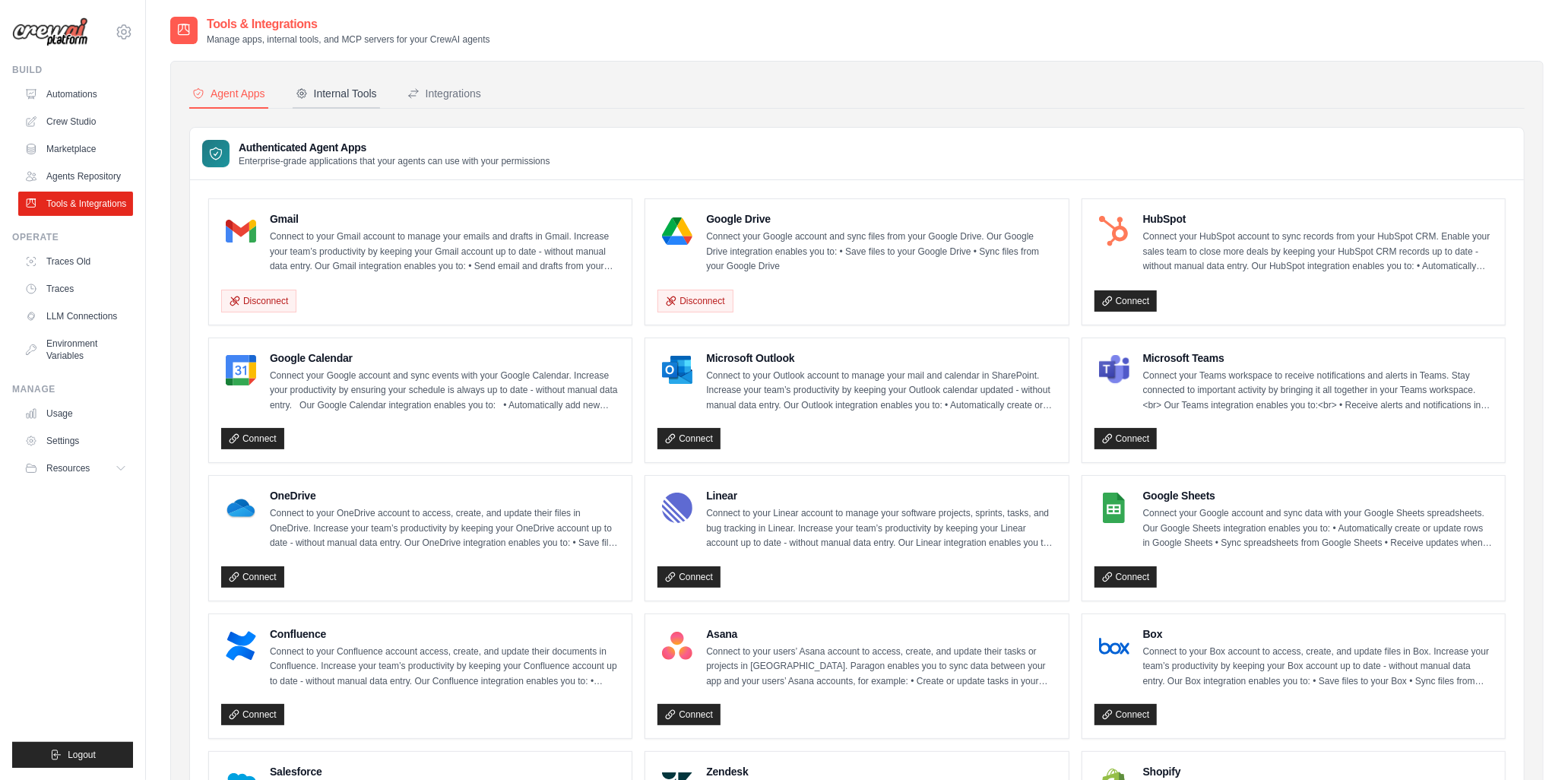
click at [306, 90] on icon at bounding box center [302, 93] width 12 height 12
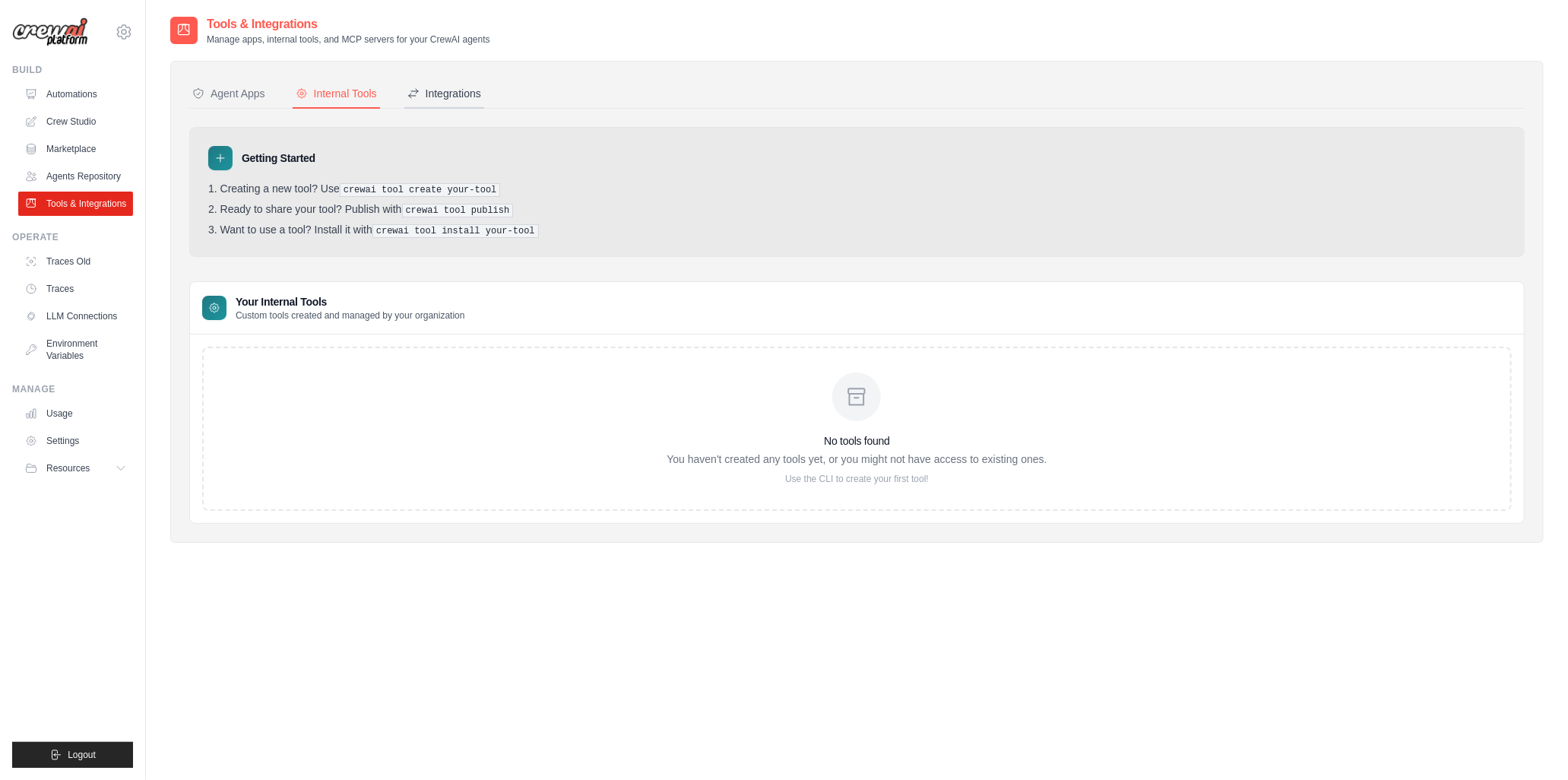
click at [469, 97] on div "Integrations" at bounding box center [444, 93] width 74 height 15
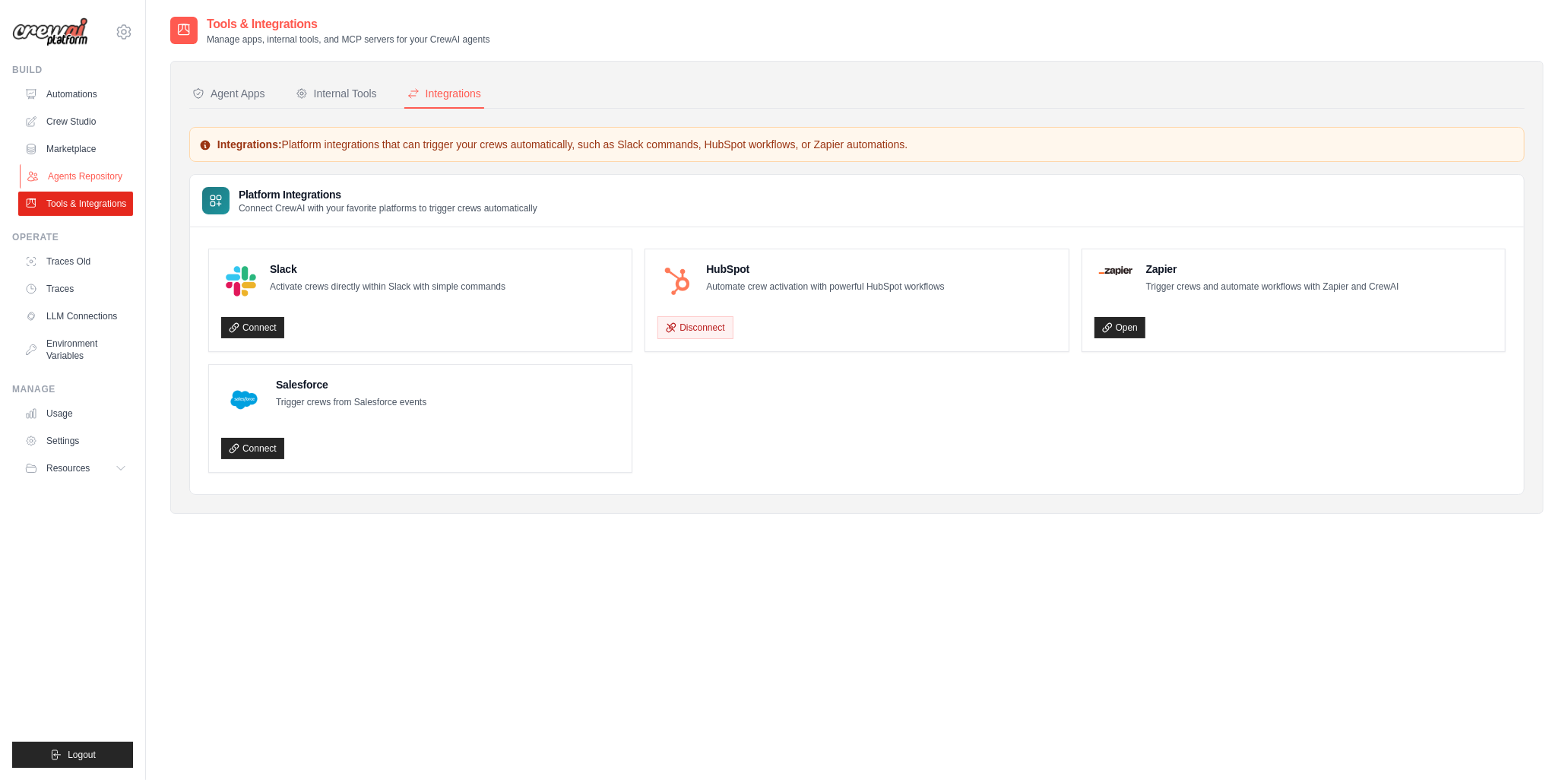
click at [81, 173] on link "Agents Repository" at bounding box center [77, 177] width 114 height 25
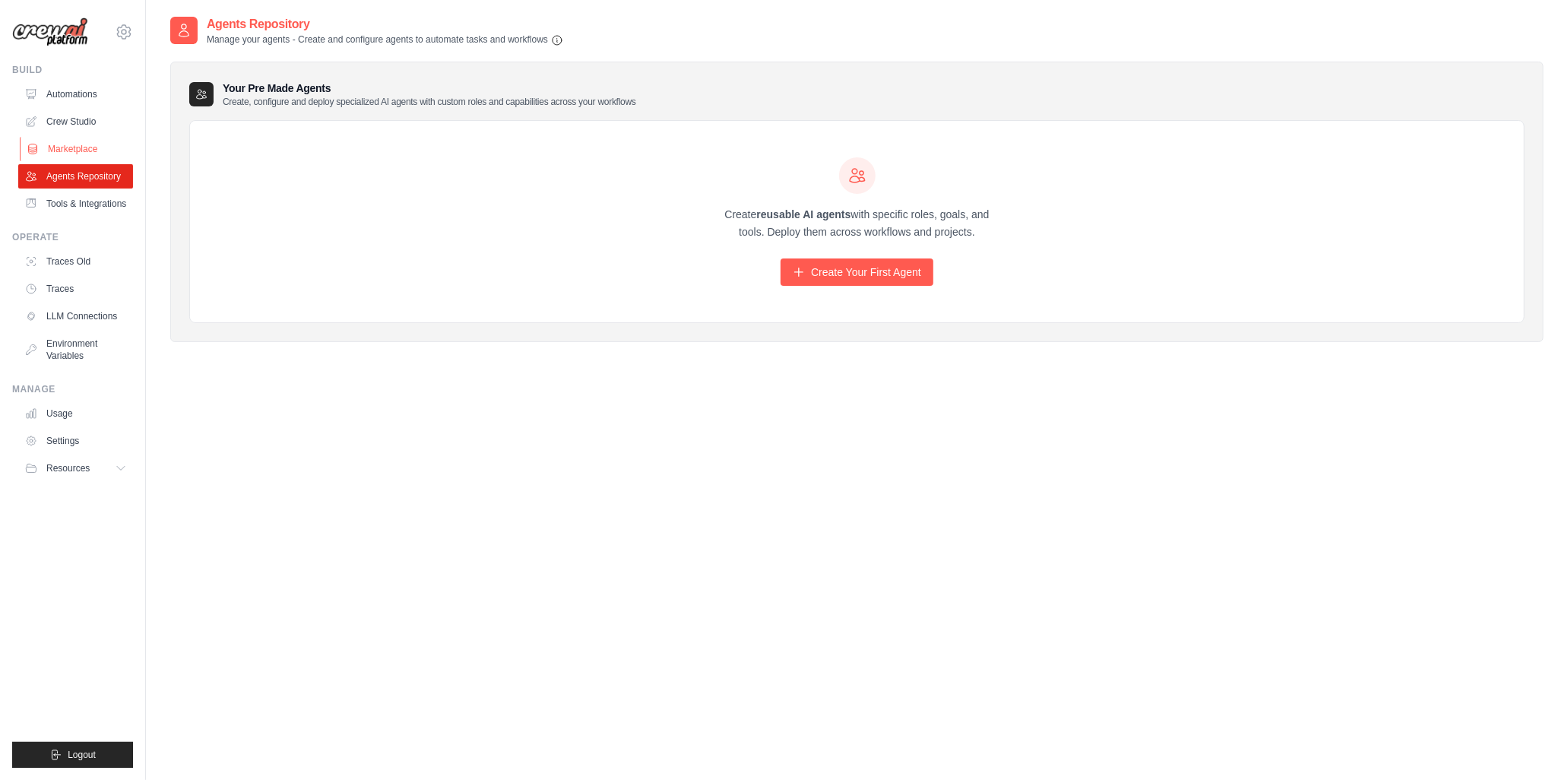
click at [88, 137] on link "Marketplace" at bounding box center [77, 149] width 114 height 25
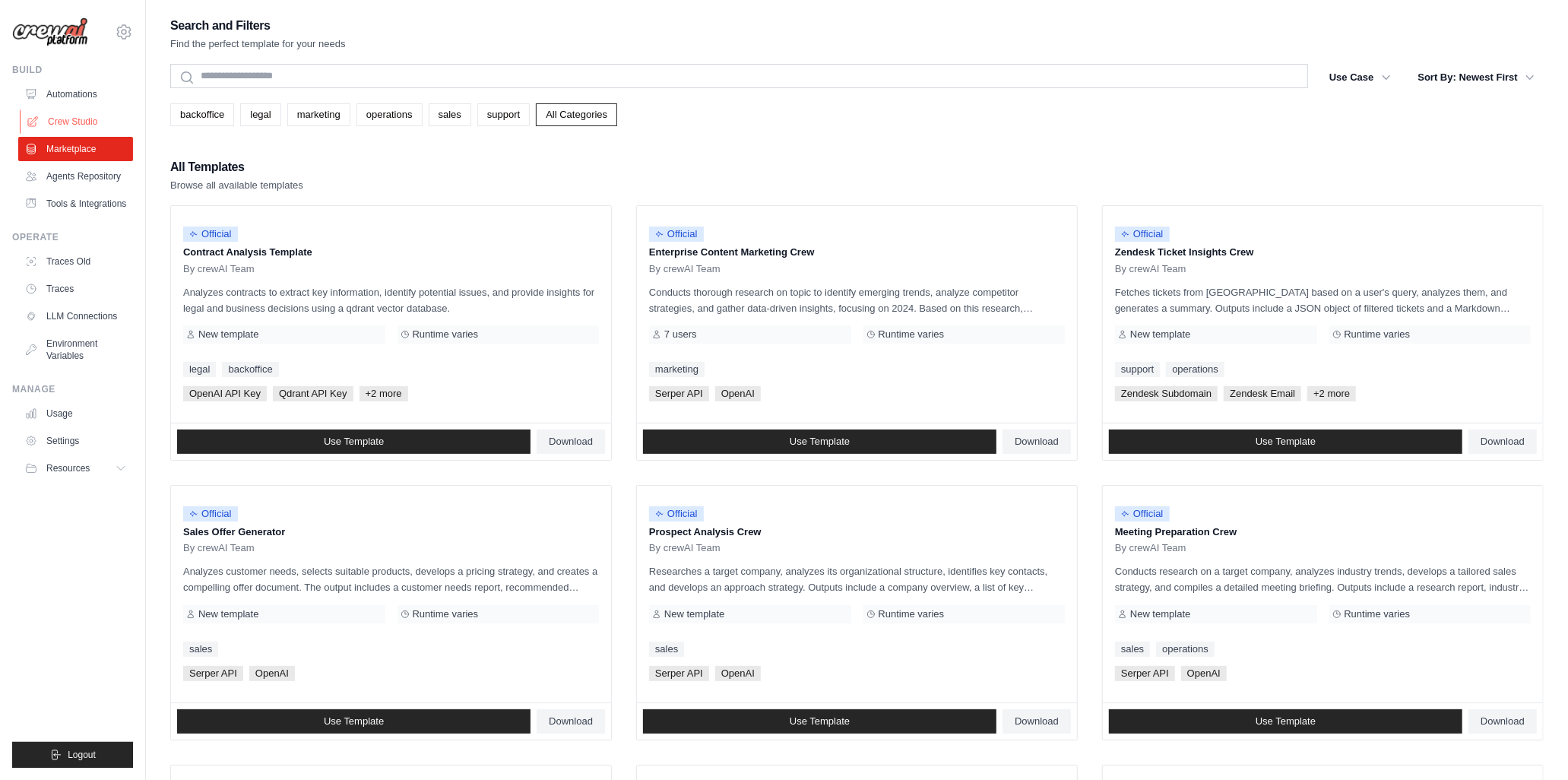
click at [96, 128] on link "Crew Studio" at bounding box center [77, 121] width 114 height 25
